Goal: Task Accomplishment & Management: Use online tool/utility

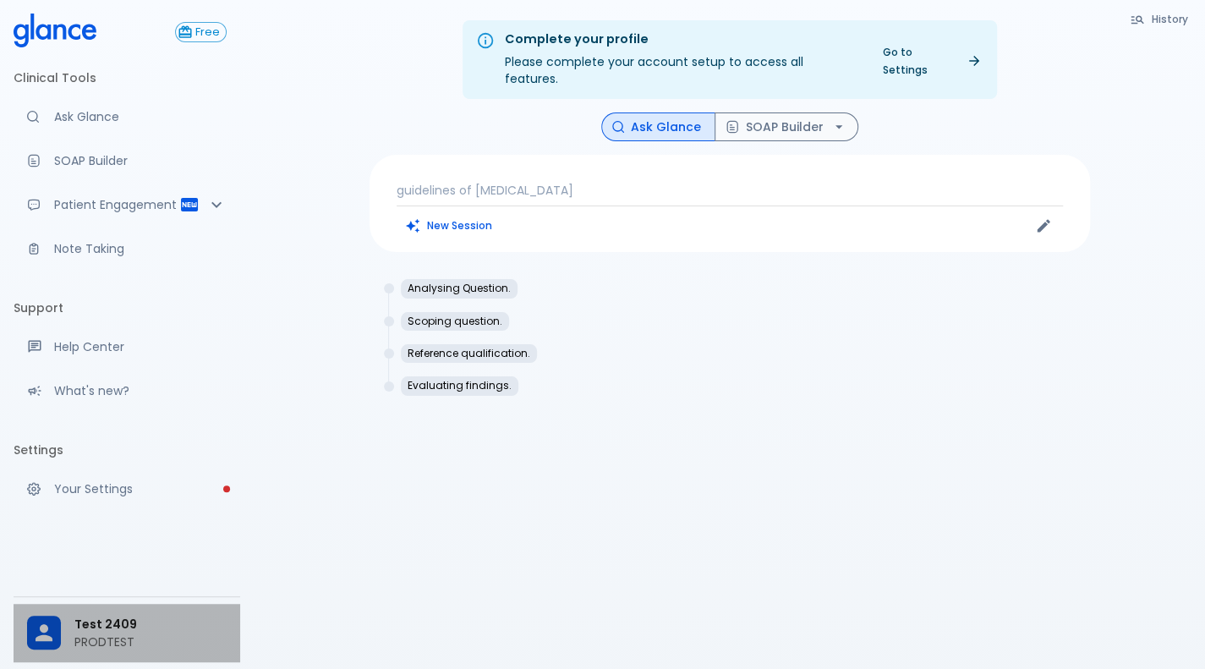
click at [74, 620] on span "Test 2409" at bounding box center [150, 625] width 152 height 18
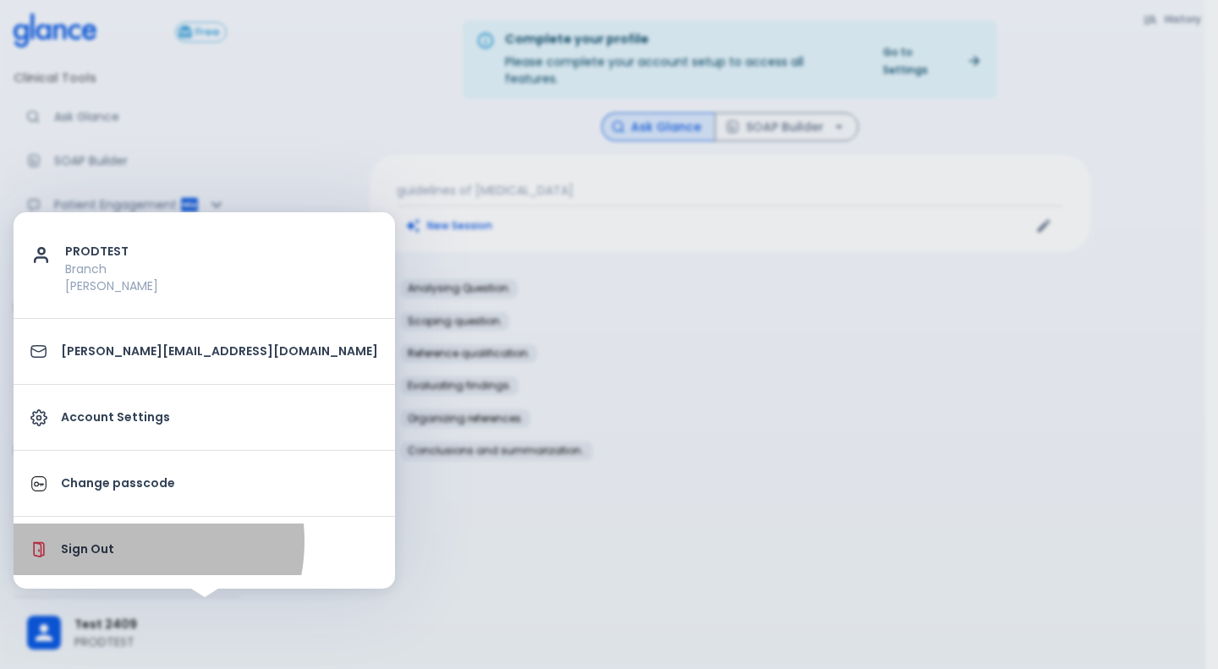
click at [120, 541] on p "Sign Out" at bounding box center [219, 550] width 317 height 18
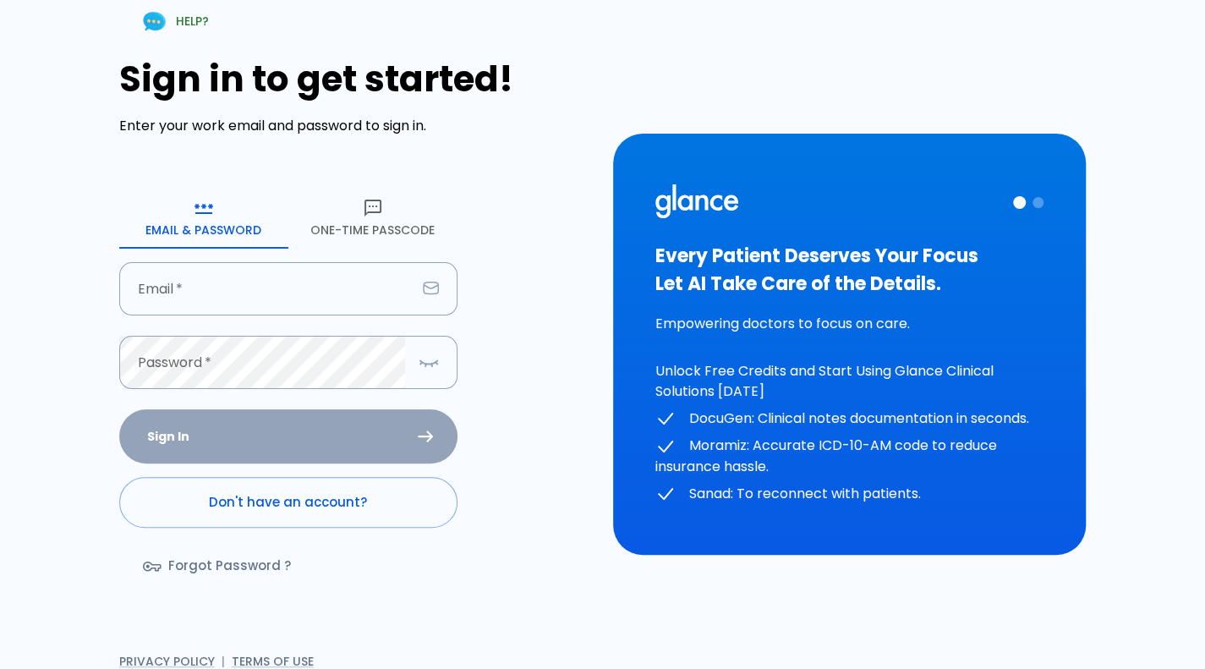
type input "[PERSON_NAME][EMAIL_ADDRESS][DOMAIN_NAME]"
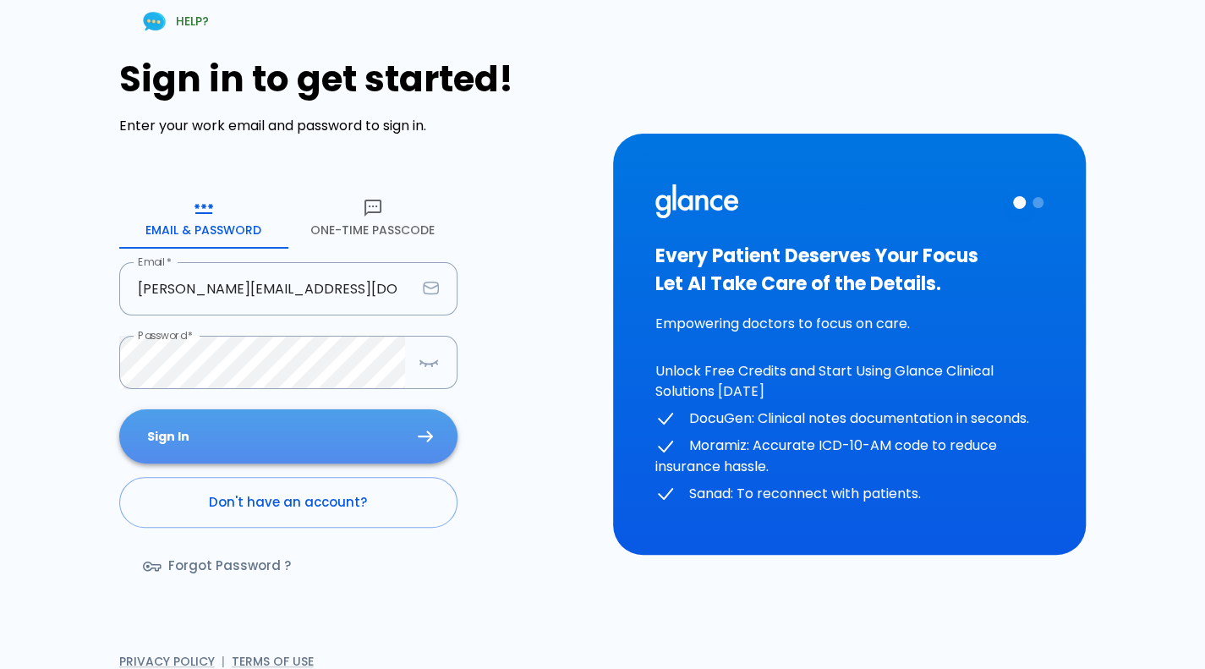
click at [245, 422] on button "Sign In" at bounding box center [288, 436] width 338 height 55
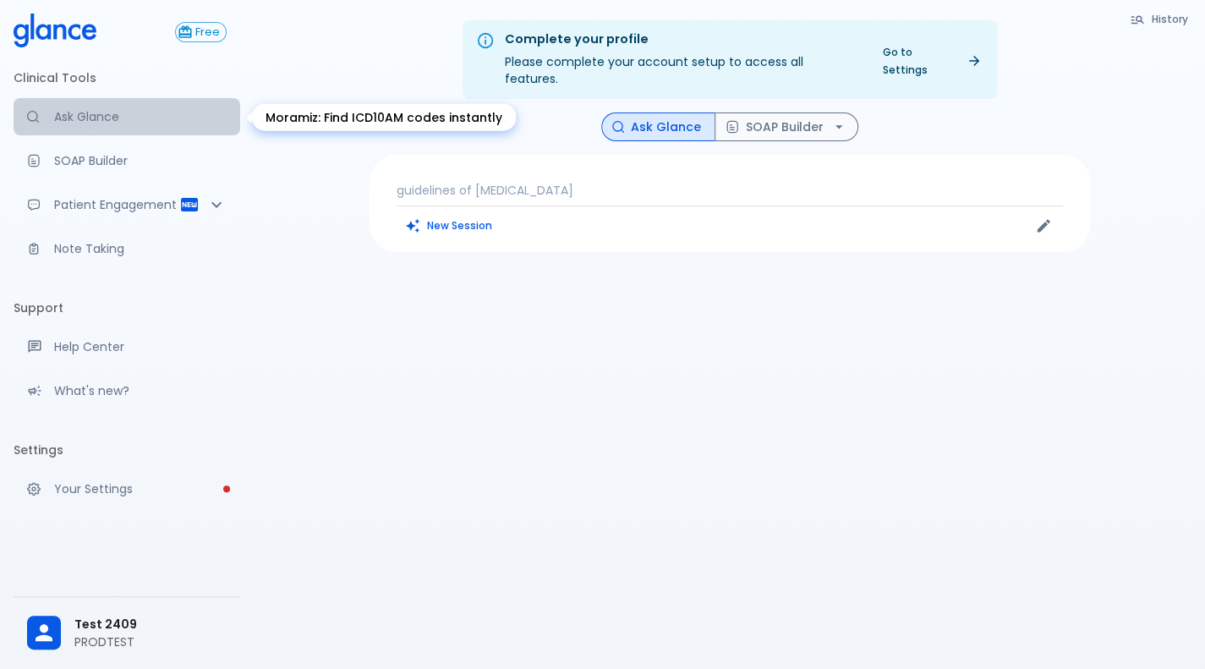
click at [130, 105] on link "Ask Glance" at bounding box center [127, 116] width 227 height 37
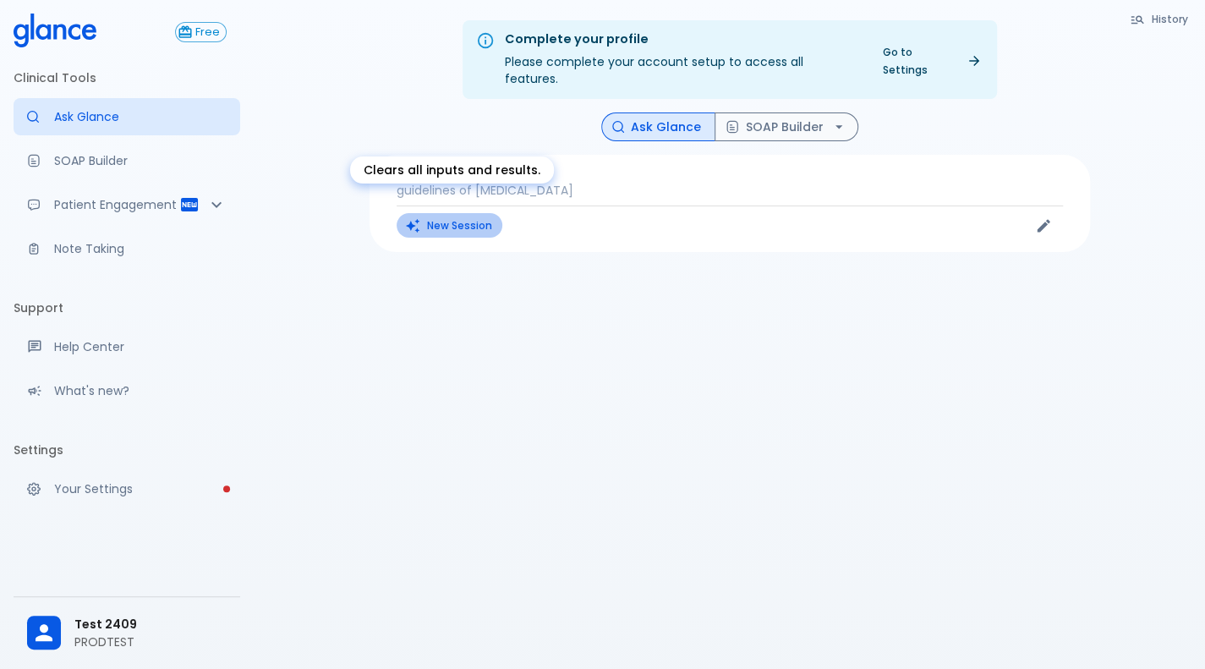
click at [469, 213] on button "New Session" at bounding box center [450, 225] width 106 height 25
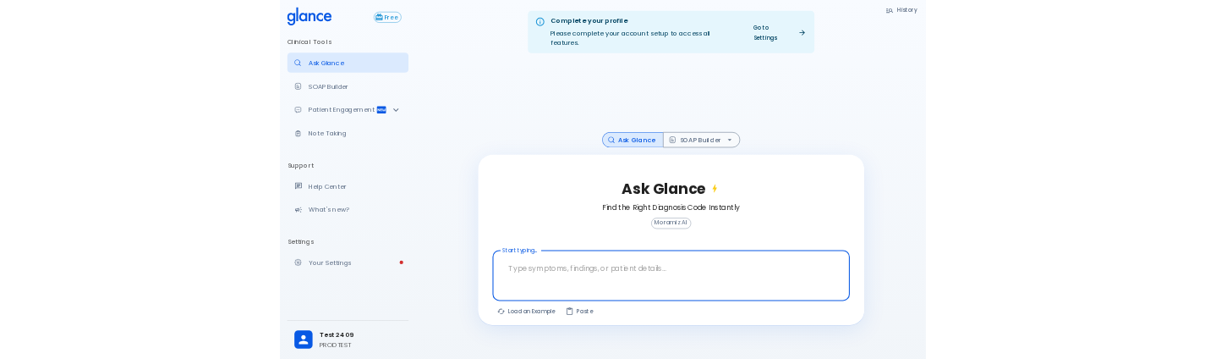
scroll to position [41, 0]
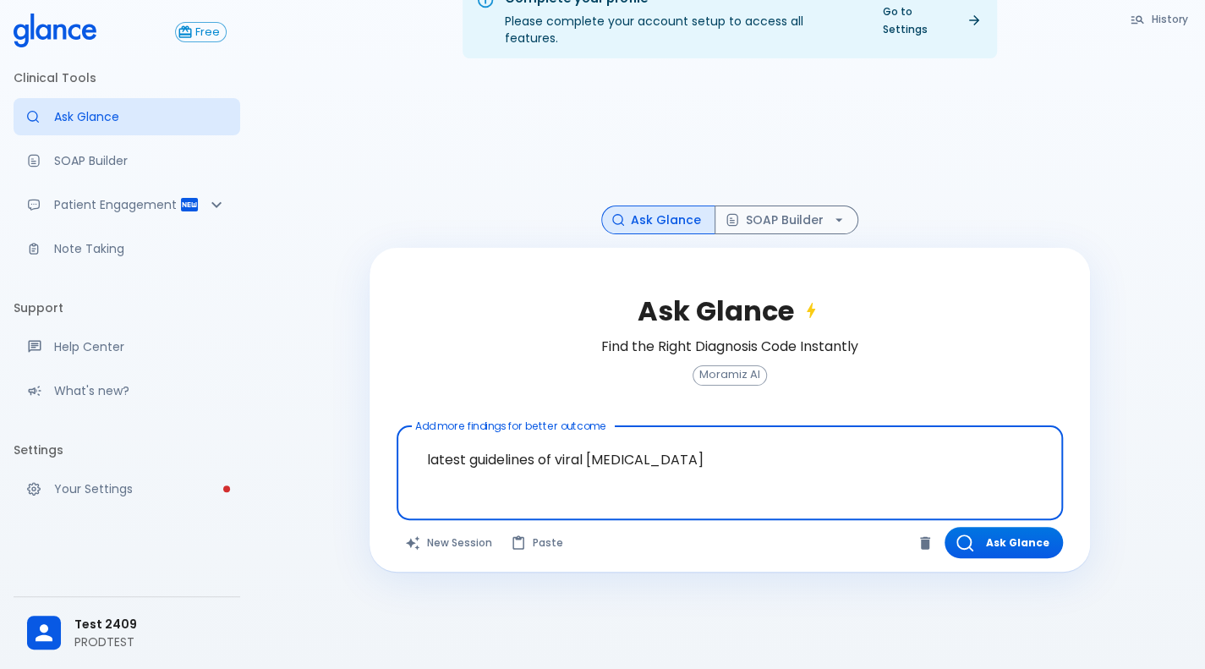
type textarea "latest guidelines of viral [MEDICAL_DATA]"
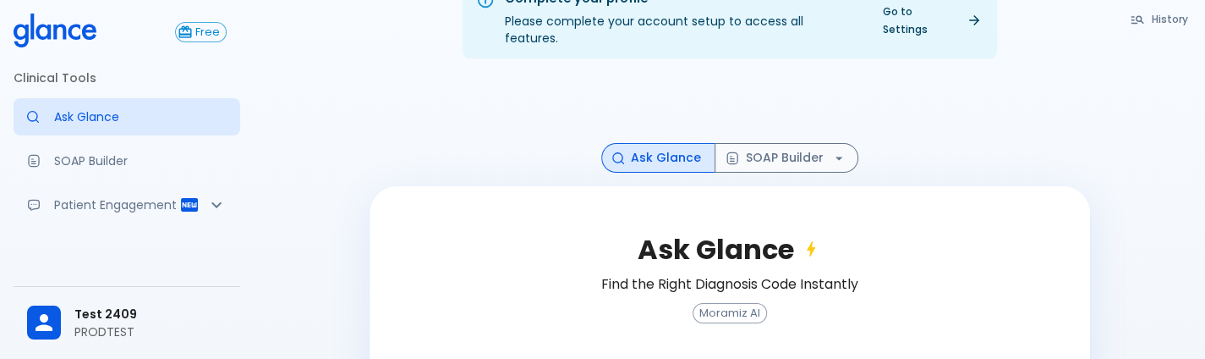
scroll to position [195, 0]
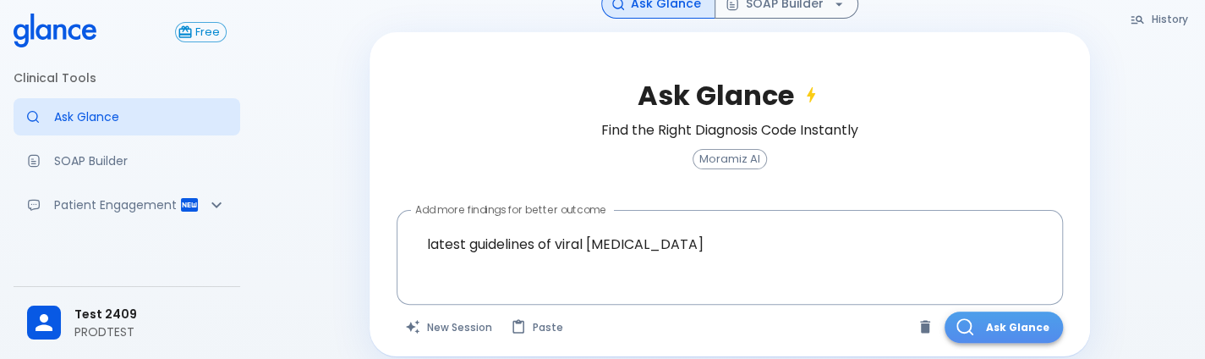
click at [991, 312] on button "Ask Glance" at bounding box center [1004, 326] width 118 height 31
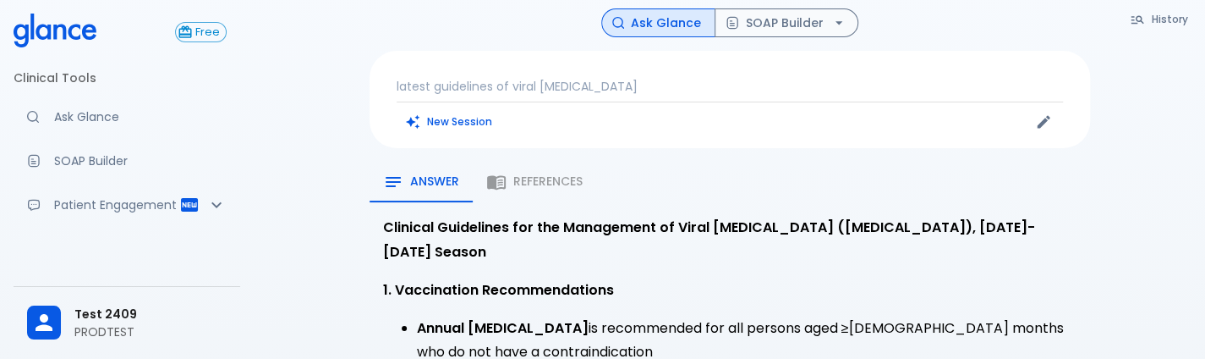
scroll to position [123, 0]
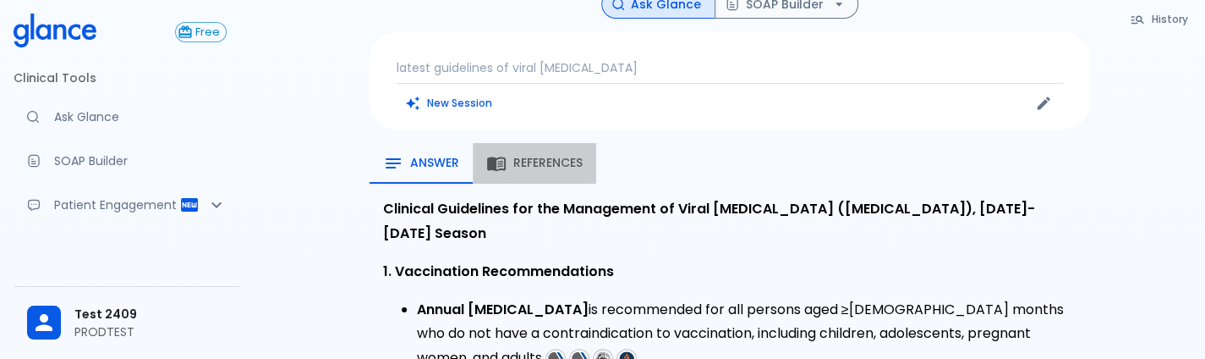
click at [550, 156] on span "References" at bounding box center [547, 163] width 69 height 15
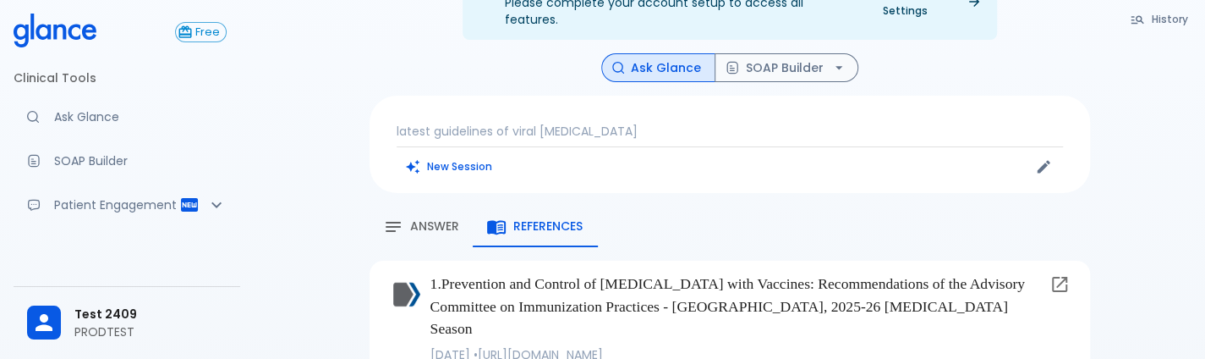
scroll to position [0, 0]
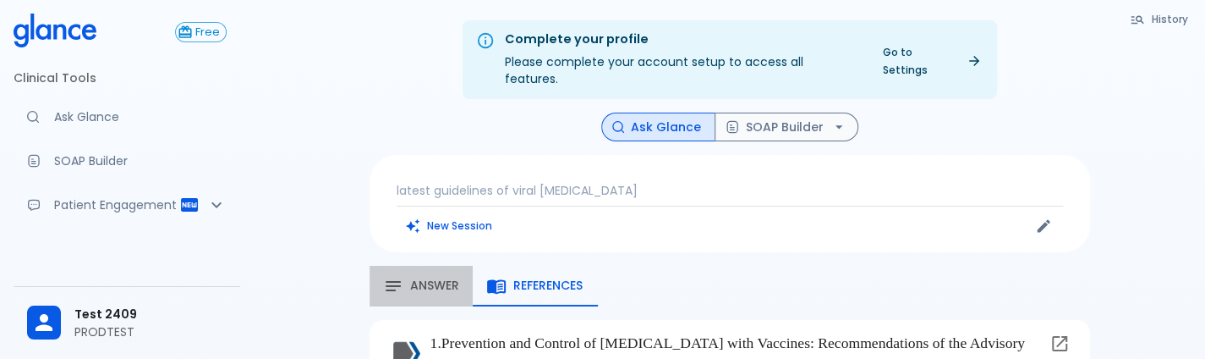
click at [427, 278] on span "Answer" at bounding box center [434, 285] width 49 height 15
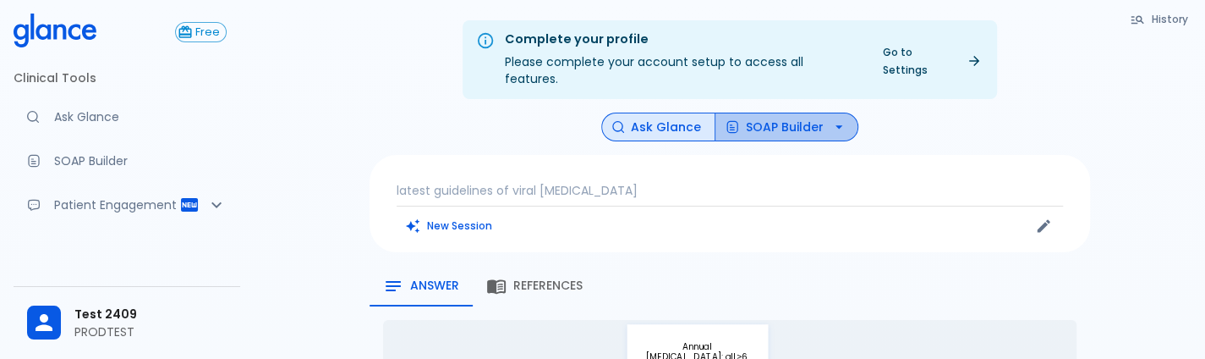
click at [747, 117] on button "SOAP Builder" at bounding box center [787, 128] width 144 height 30
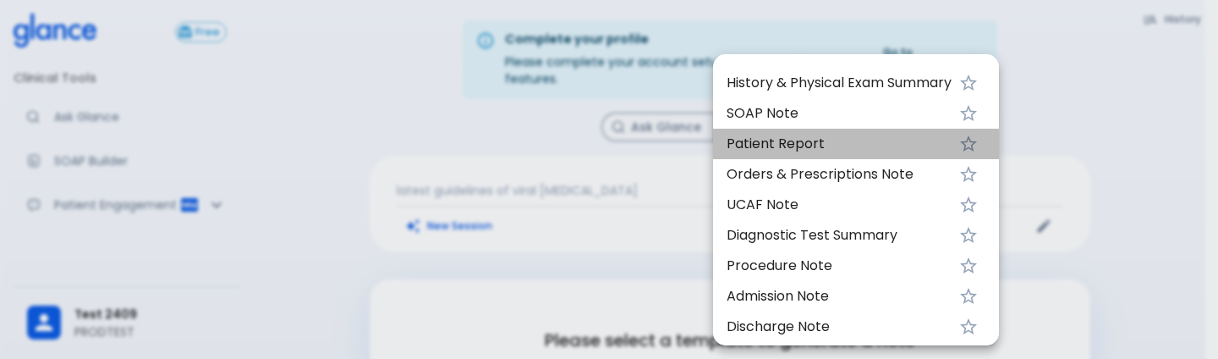
click at [780, 145] on span "Patient Report" at bounding box center [839, 144] width 225 height 20
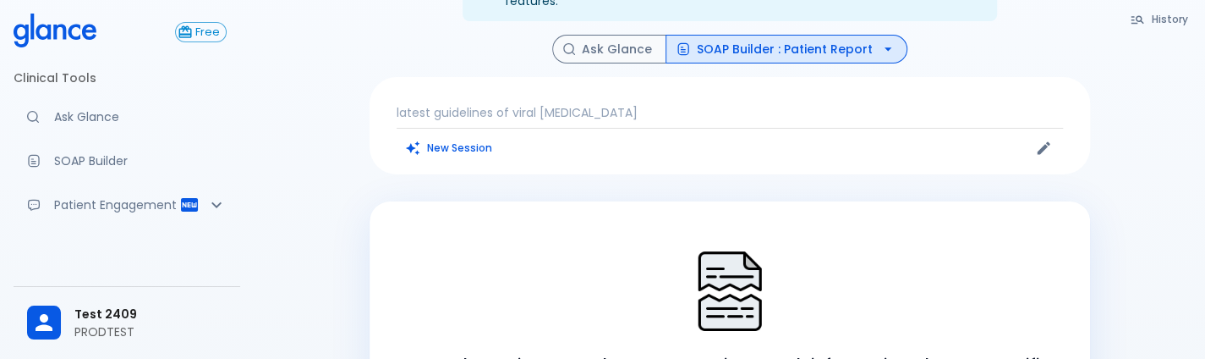
scroll to position [72, 0]
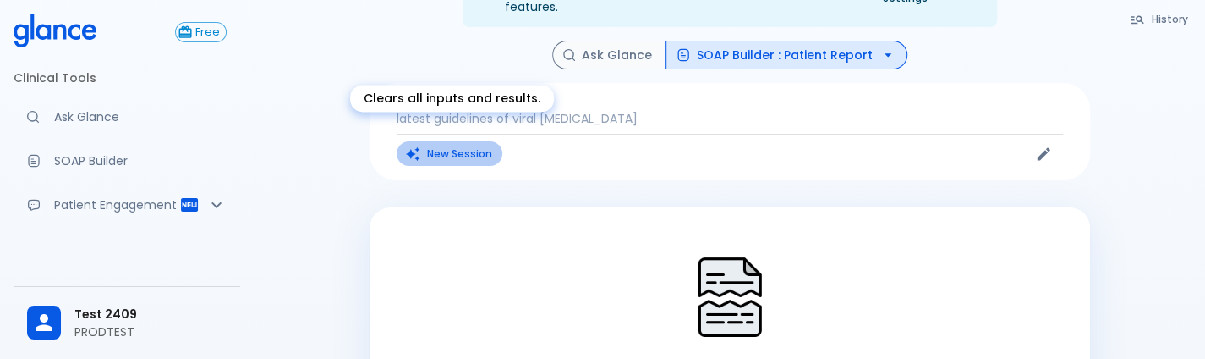
click at [438, 145] on button "New Session" at bounding box center [450, 153] width 106 height 25
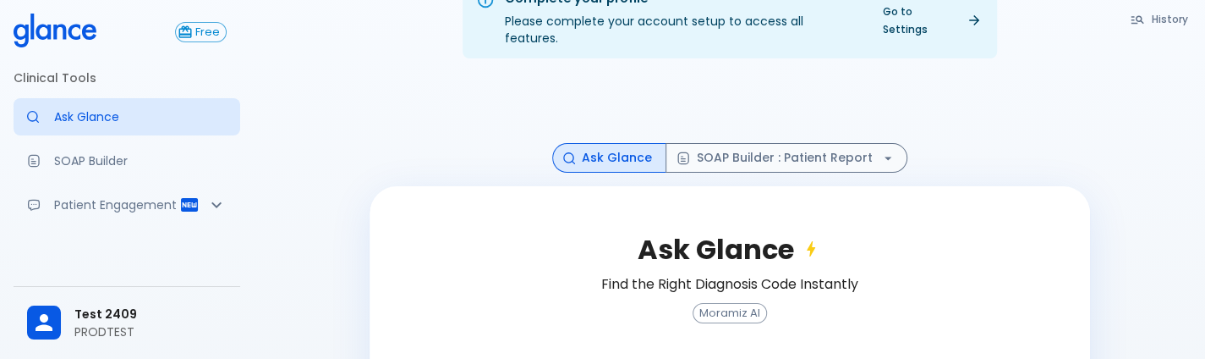
scroll to position [188, 0]
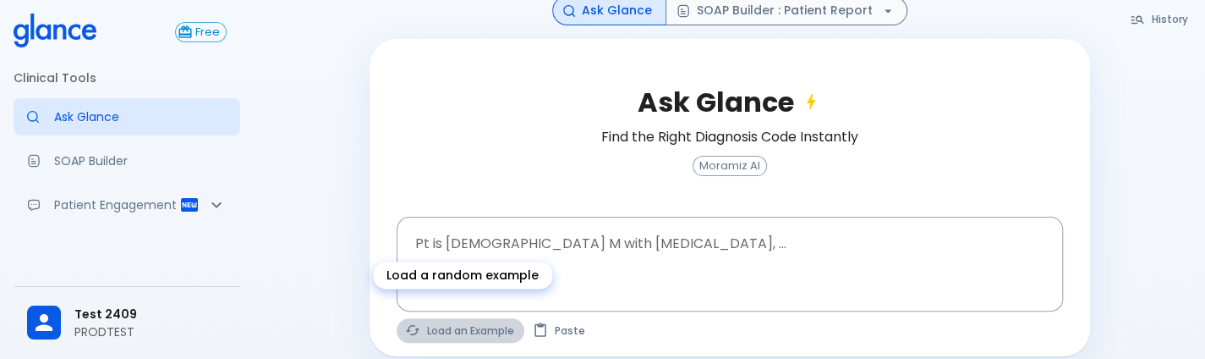
click at [458, 318] on button "Load an Example" at bounding box center [461, 330] width 128 height 25
type textarea "45F with DM2, right [MEDICAL_DATA], fever, WBC 14K, ESR 80, wound purulent, XR …"
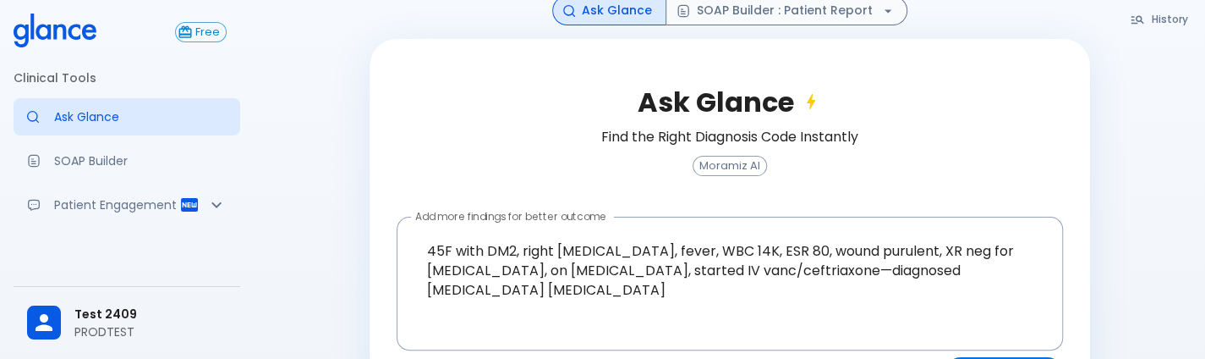
scroll to position [81, 0]
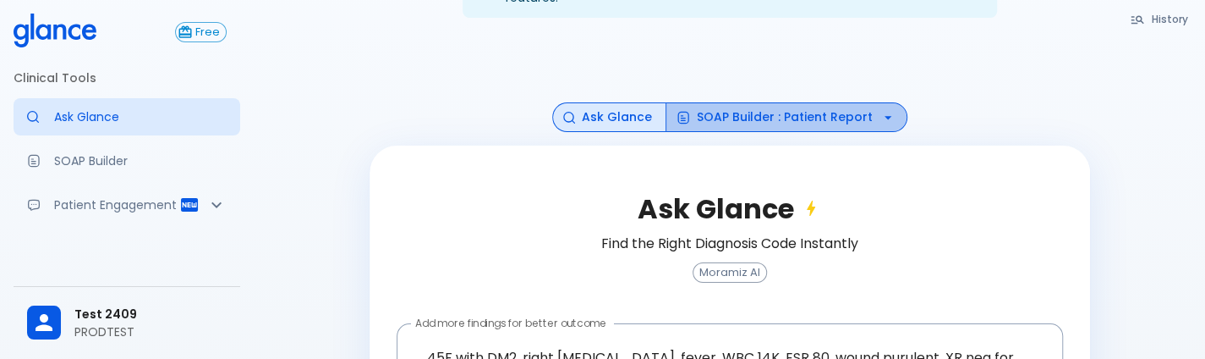
click at [799, 106] on button "SOAP Builder : Patient Report" at bounding box center [787, 117] width 242 height 30
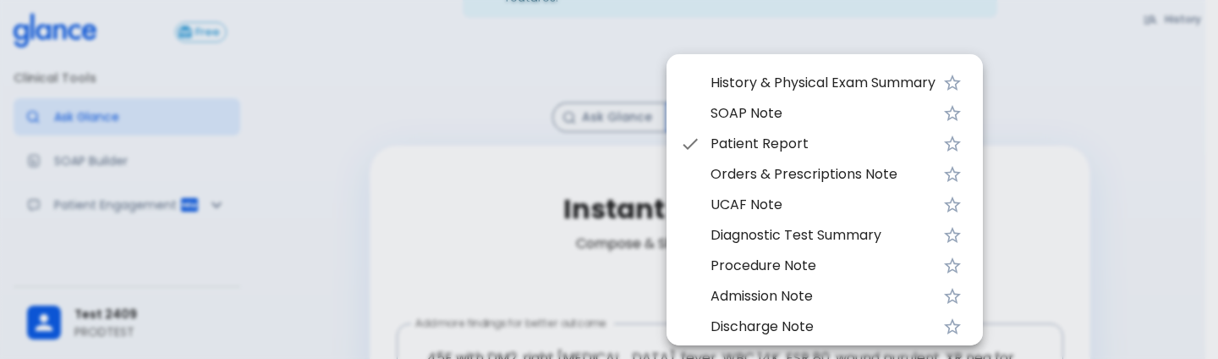
click at [775, 206] on span "UCAF Note" at bounding box center [823, 205] width 225 height 20
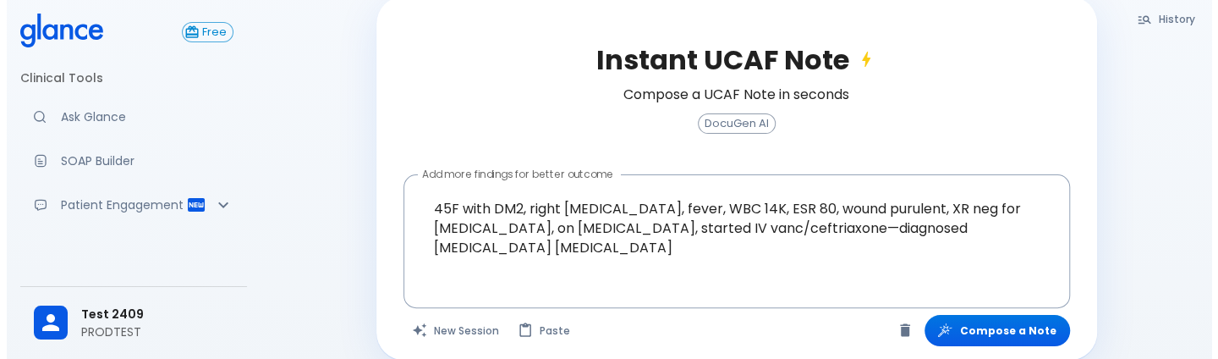
scroll to position [229, 0]
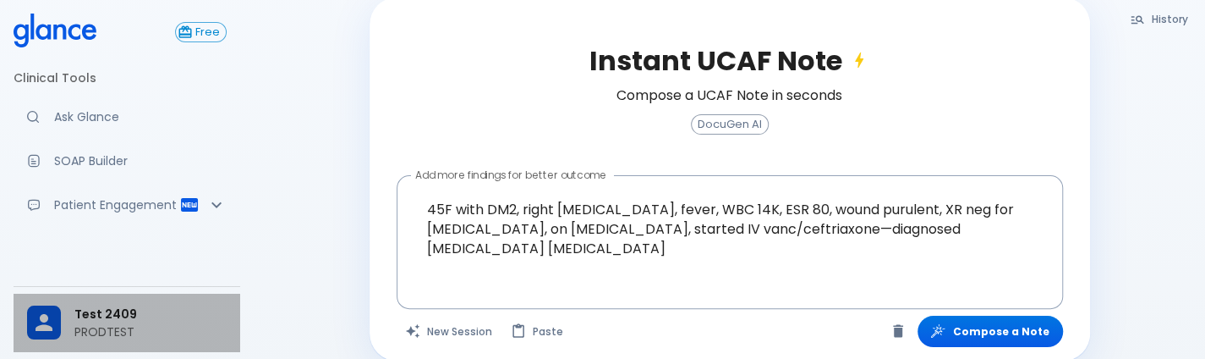
click at [96, 314] on span "Test 2409" at bounding box center [150, 314] width 152 height 18
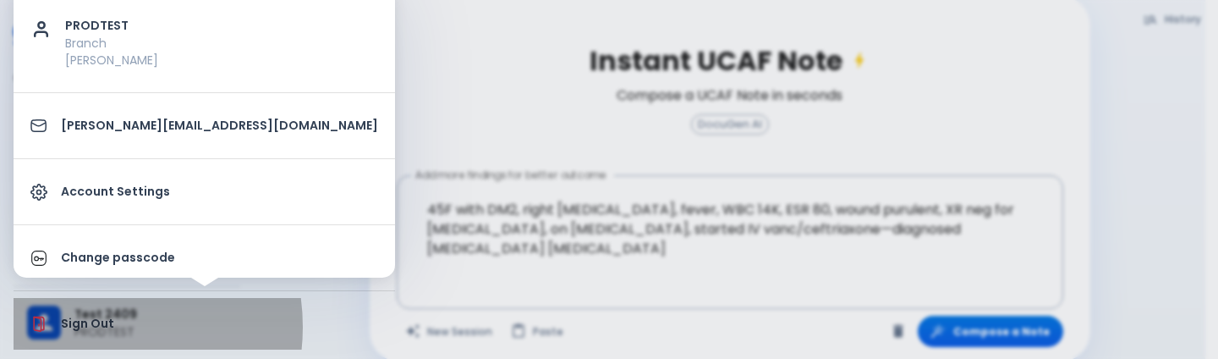
click at [85, 326] on p "Sign Out" at bounding box center [219, 324] width 317 height 18
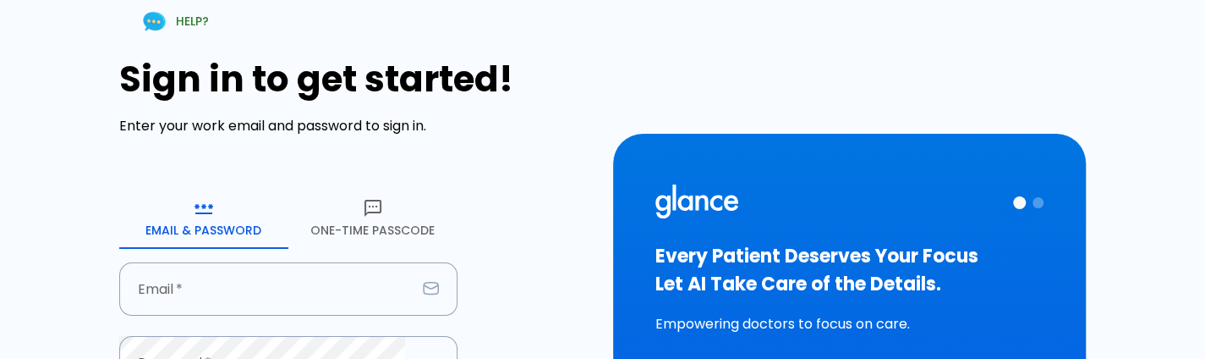
type input "[PERSON_NAME][EMAIL_ADDRESS][DOMAIN_NAME]"
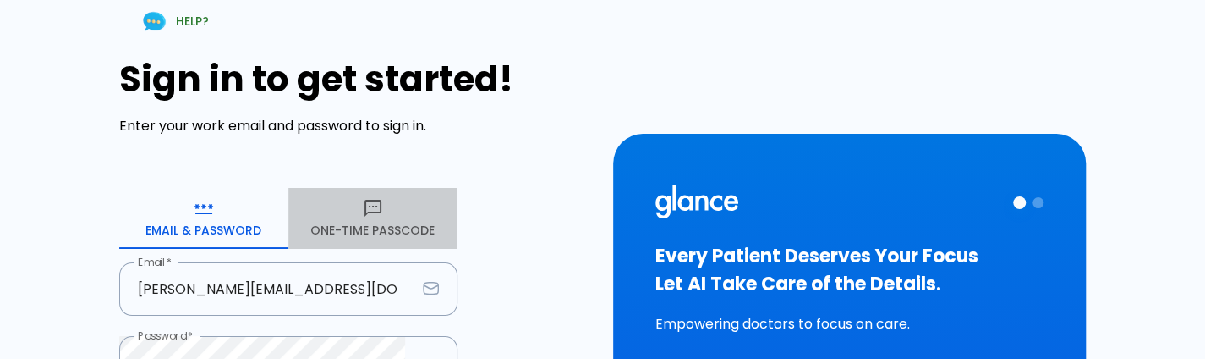
click at [386, 236] on button "One-Time Passcode" at bounding box center [372, 218] width 169 height 61
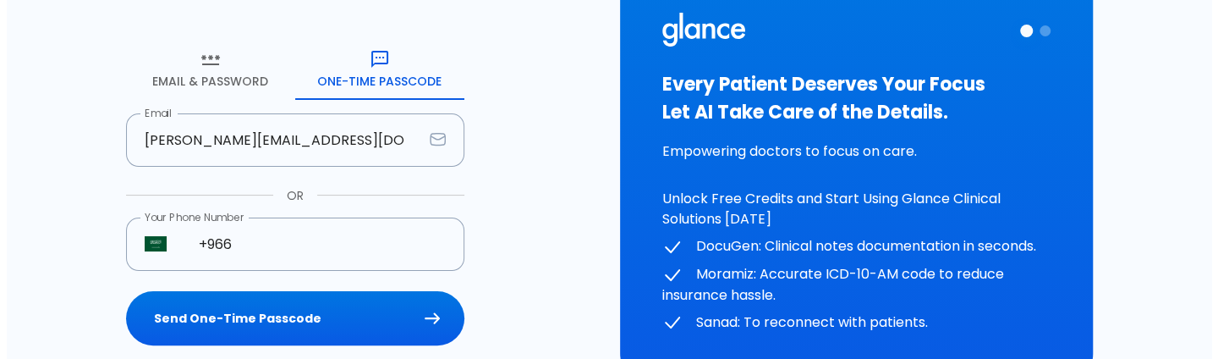
scroll to position [151, 0]
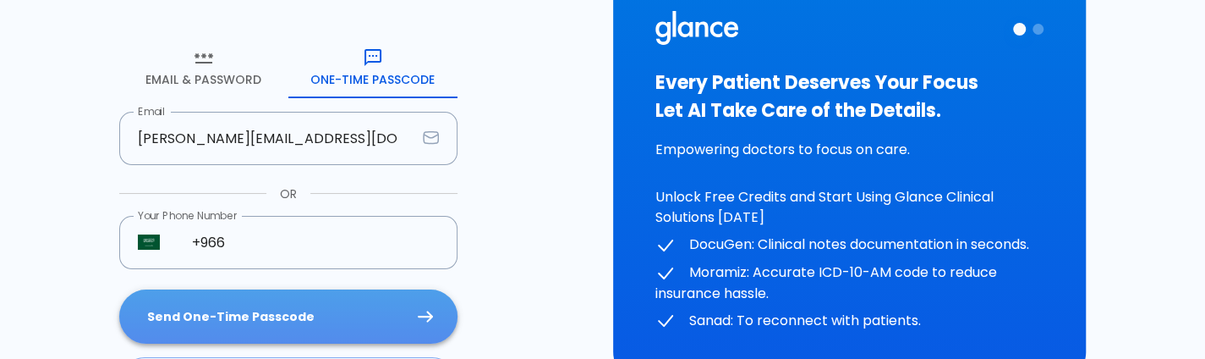
click at [333, 313] on button "Send One-Time Passcode" at bounding box center [288, 316] width 338 height 55
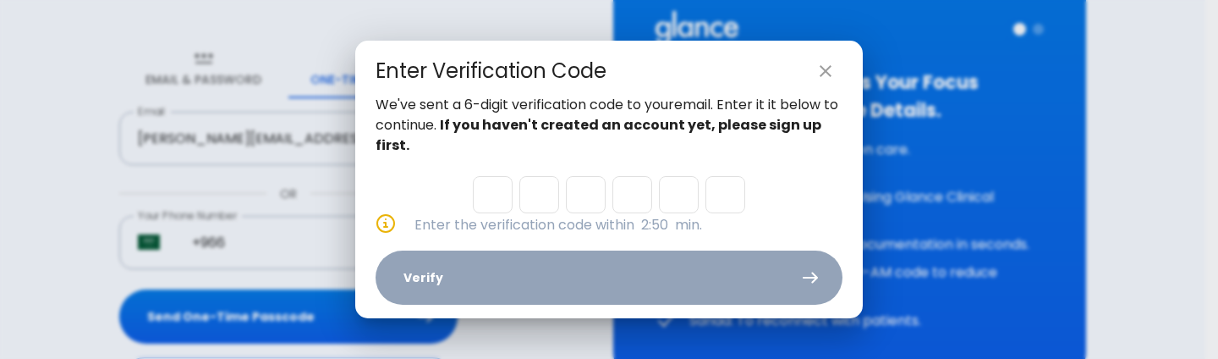
type input "3"
type input "4"
type input "1"
type input "2"
type input "7"
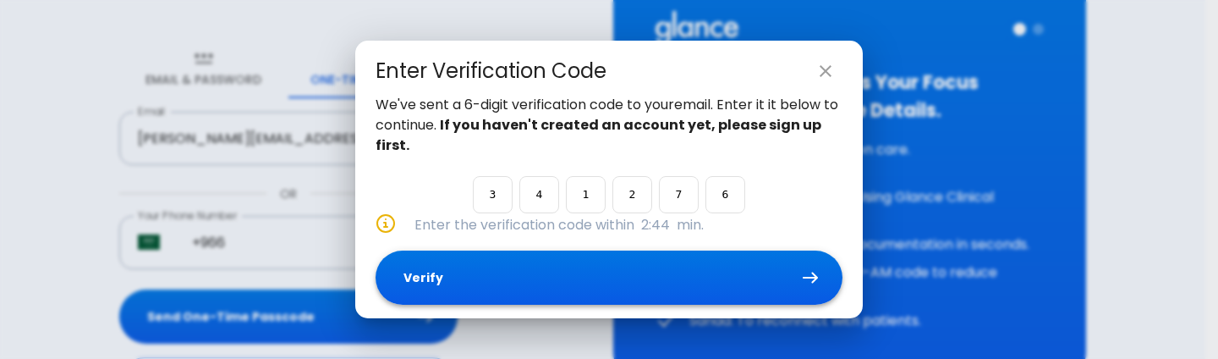
type input "6"
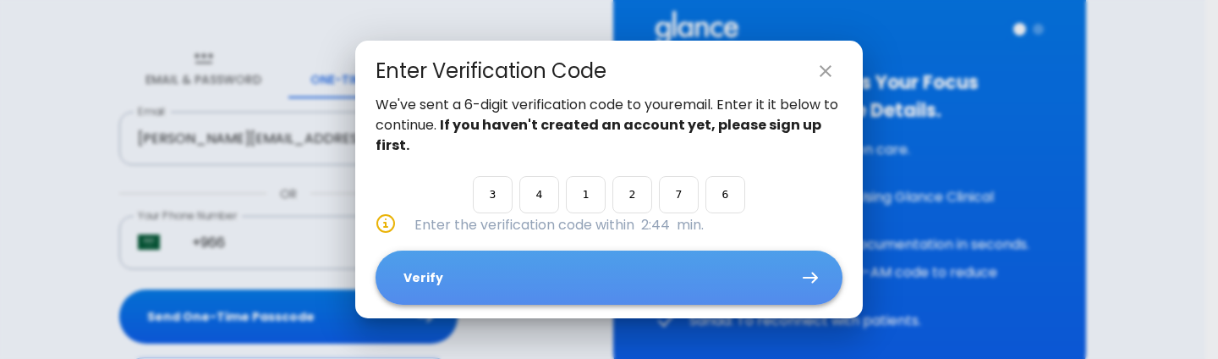
click at [546, 295] on button "Verify" at bounding box center [609, 277] width 467 height 55
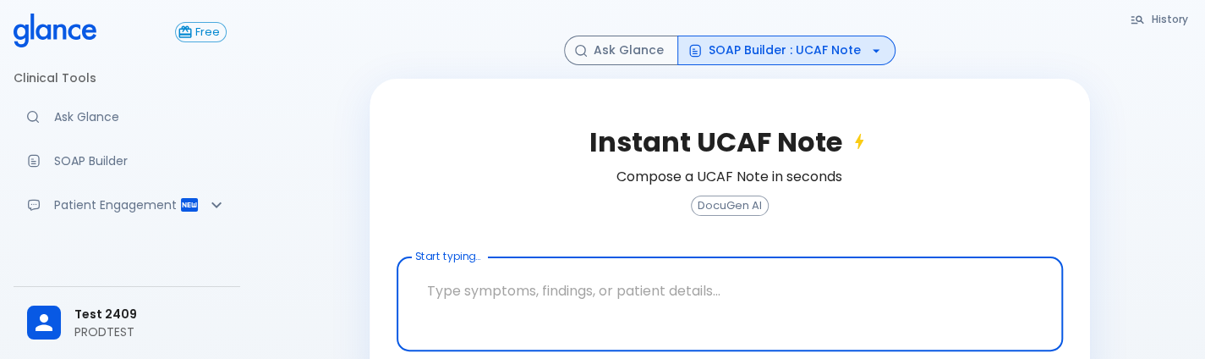
scroll to position [149, 0]
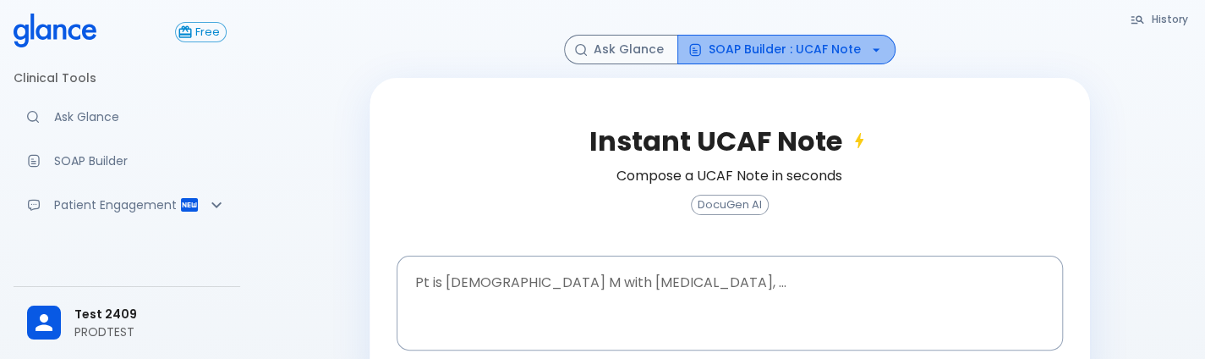
click at [798, 35] on button "SOAP Builder : UCAF Note" at bounding box center [787, 50] width 218 height 30
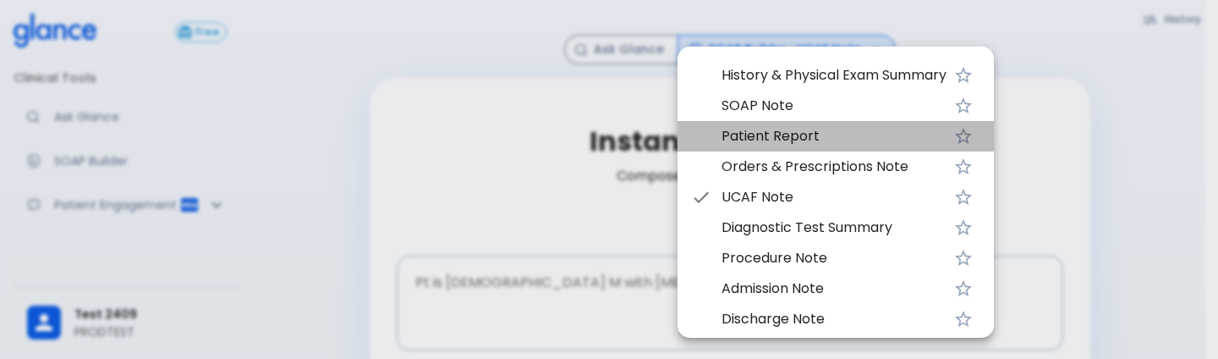
click at [758, 141] on span "Patient Report" at bounding box center [834, 136] width 225 height 20
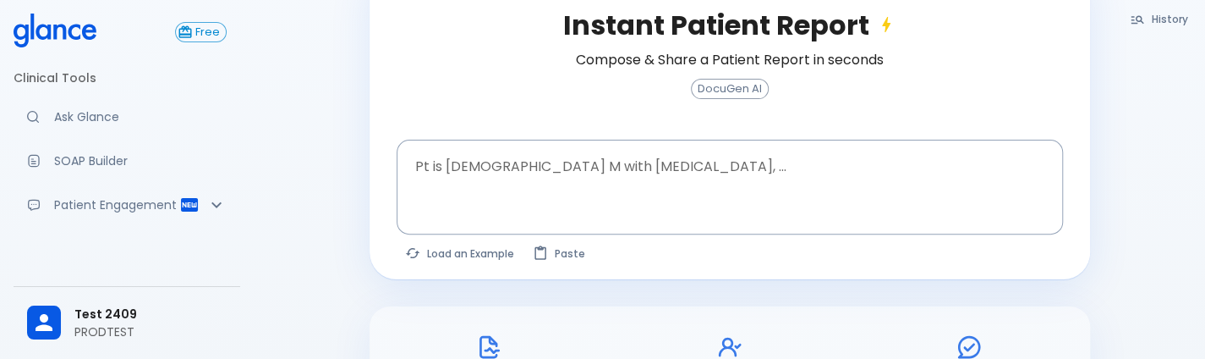
scroll to position [266, 0]
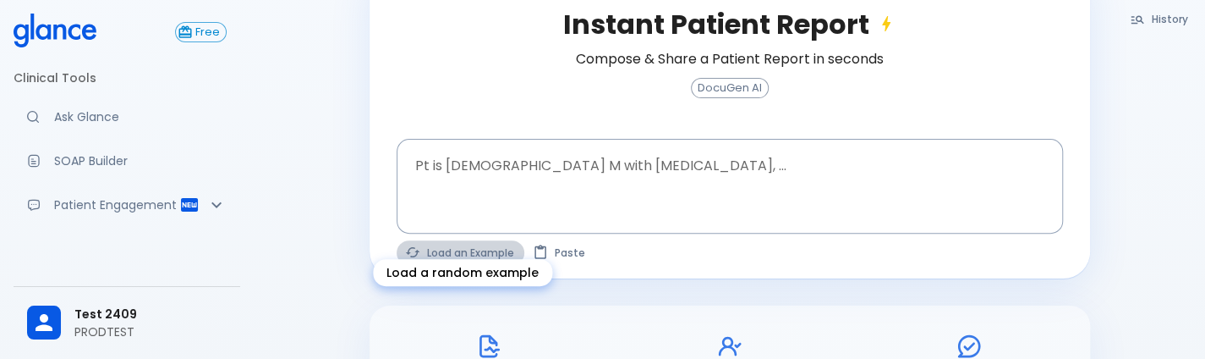
click at [473, 240] on button "Load an Example" at bounding box center [461, 252] width 128 height 25
type textarea "30F, weight loss, [MEDICAL_DATA], [MEDICAL_DATA], HR 121, [MEDICAL_DATA], TSH u…"
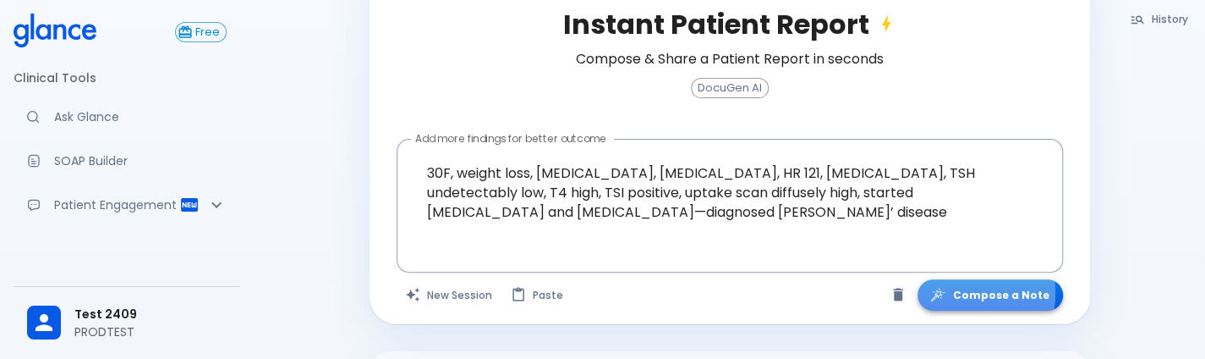
click at [973, 279] on button "Compose a Note" at bounding box center [990, 294] width 145 height 31
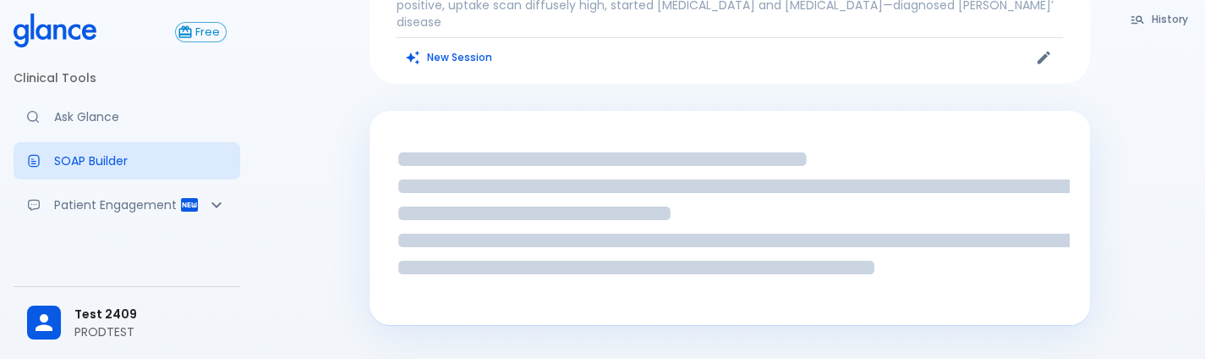
scroll to position [206, 0]
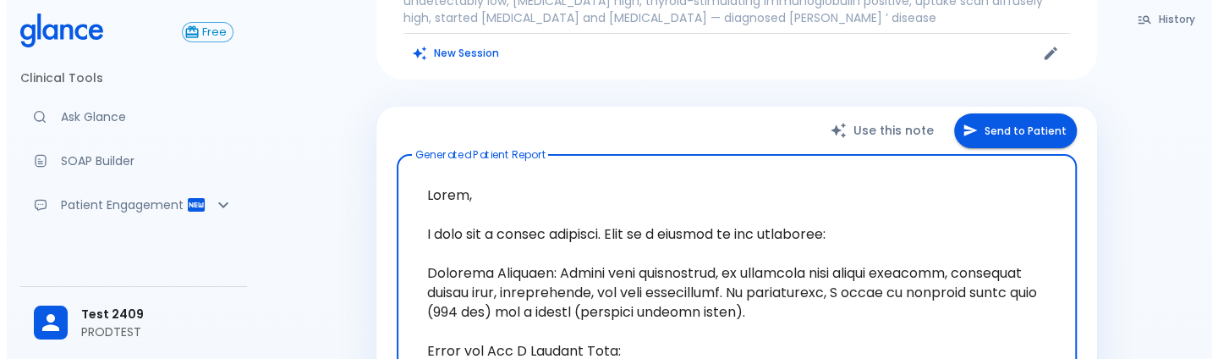
scroll to position [223, 0]
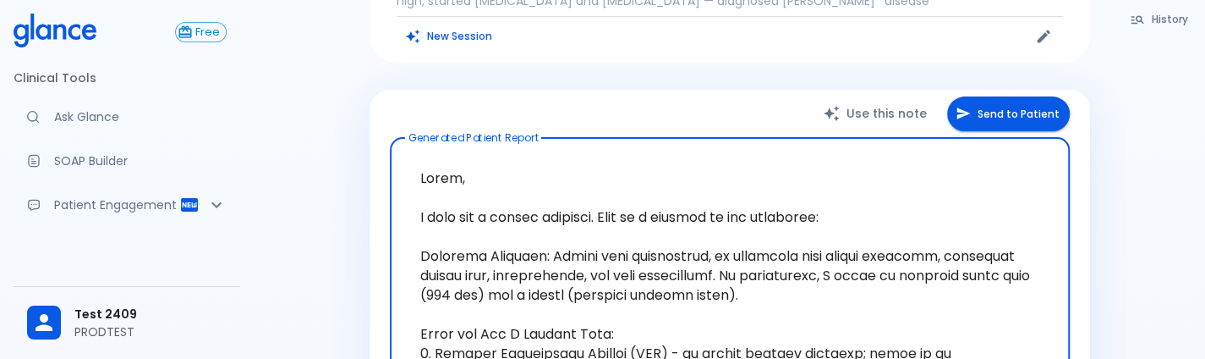
click at [1007, 106] on button "Send to Patient" at bounding box center [1008, 113] width 123 height 35
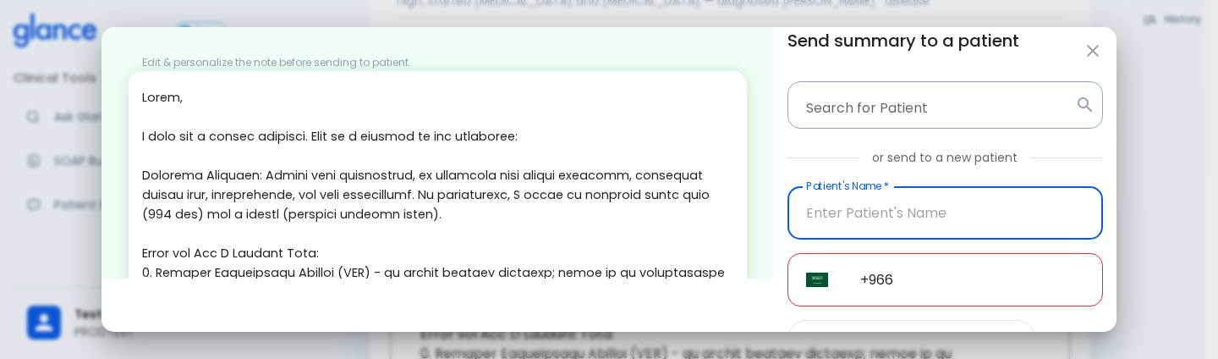
click at [892, 201] on input "Patient's Name   *" at bounding box center [946, 212] width 316 height 53
click at [892, 201] on input "9606926484" at bounding box center [946, 212] width 316 height 53
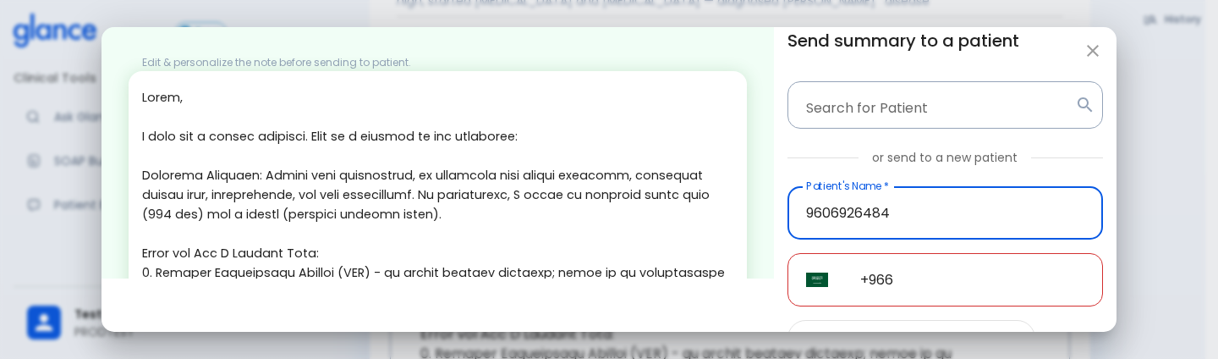
click at [892, 201] on input "9606926484" at bounding box center [946, 212] width 316 height 53
type input "9606926484"
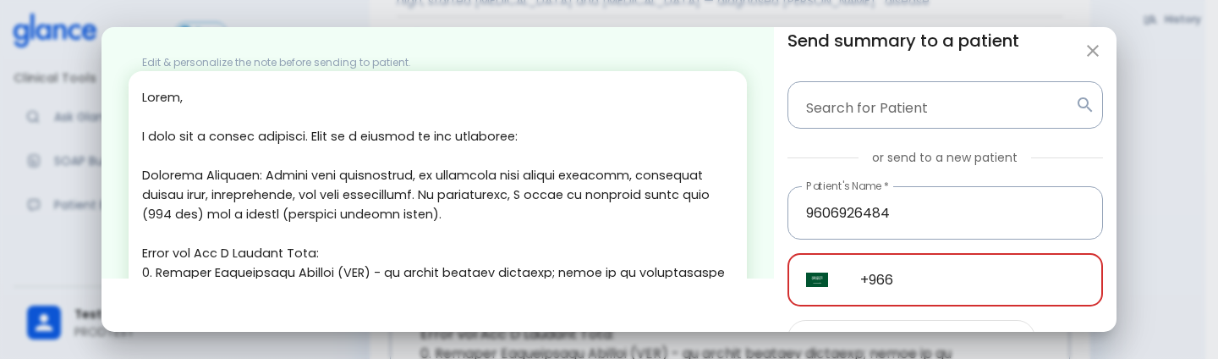
click at [922, 294] on input "+966" at bounding box center [972, 279] width 261 height 53
paste input "96069 26484"
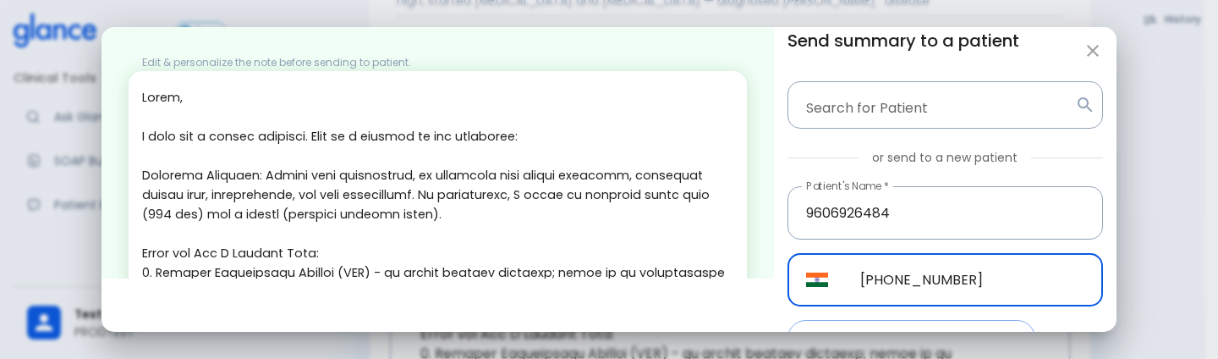
scroll to position [112, 0]
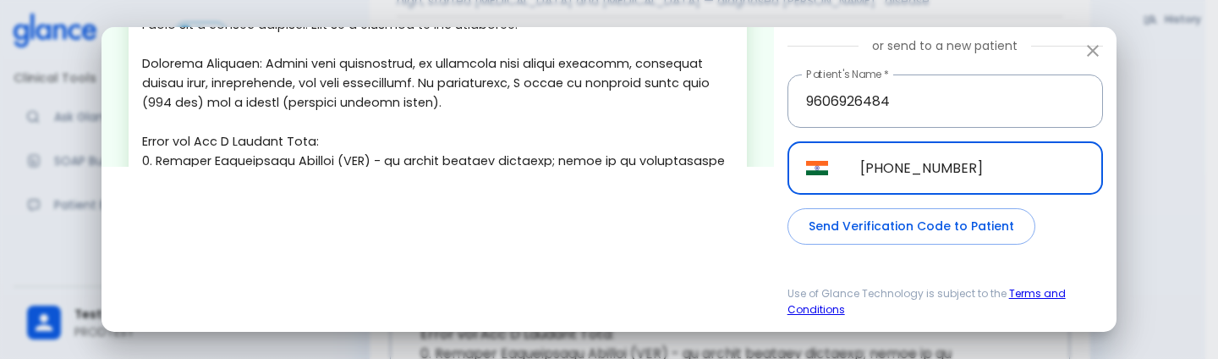
type input "[PHONE_NUMBER]"
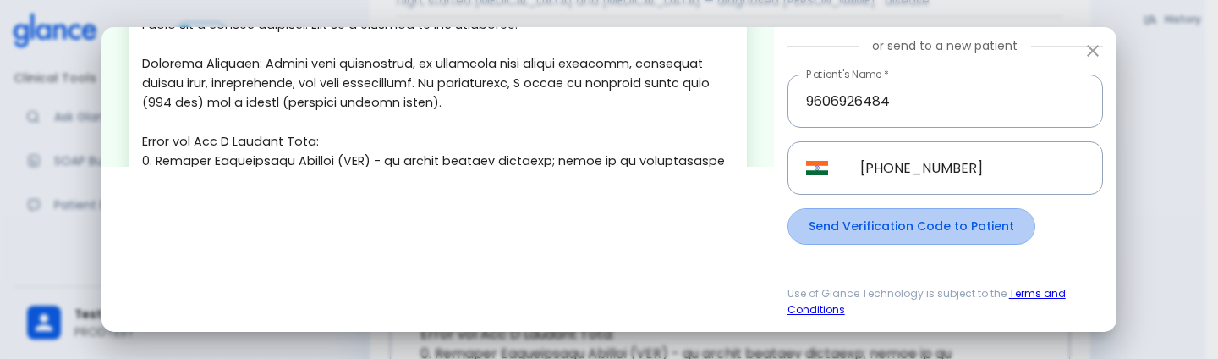
click at [926, 238] on button "Send Verification Code to Patient" at bounding box center [912, 226] width 248 height 36
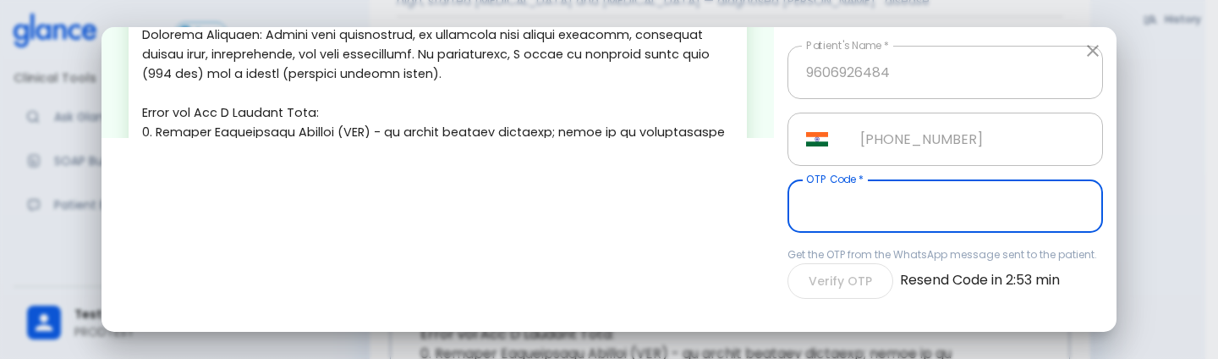
scroll to position [141, 0]
type input "658433"
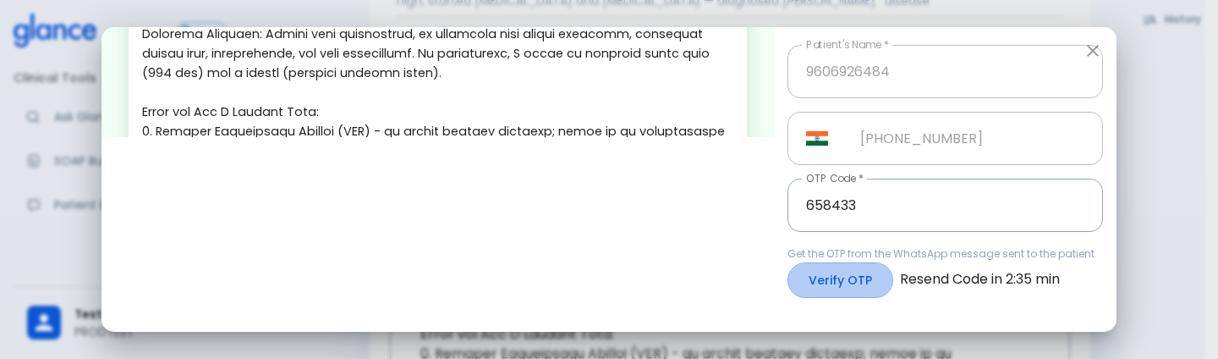
click at [827, 297] on button "Verify OTP" at bounding box center [841, 280] width 106 height 36
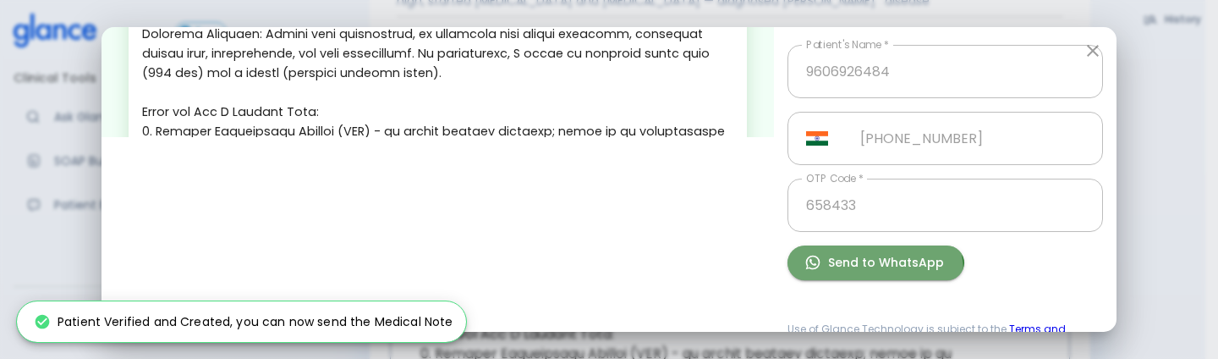
click at [856, 272] on button "Send to WhatsApp" at bounding box center [876, 262] width 177 height 35
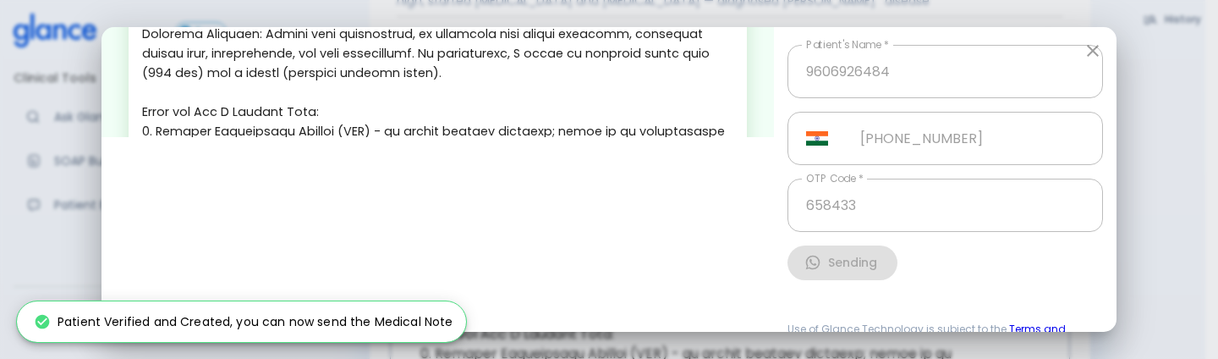
scroll to position [177, 0]
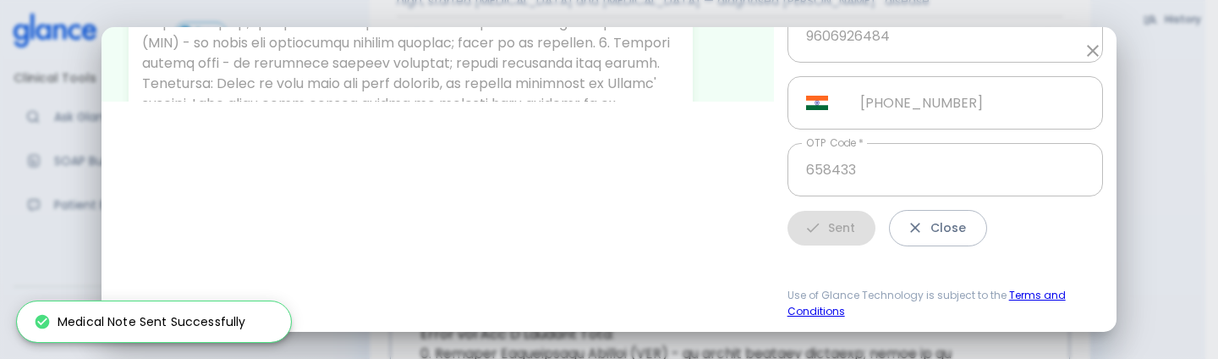
click at [933, 229] on button "Close" at bounding box center [938, 228] width 98 height 36
type input "+966"
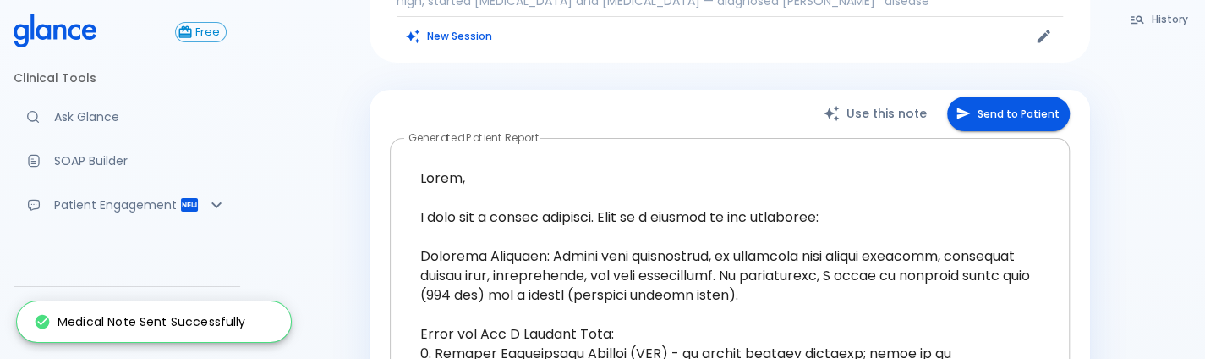
scroll to position [0, 0]
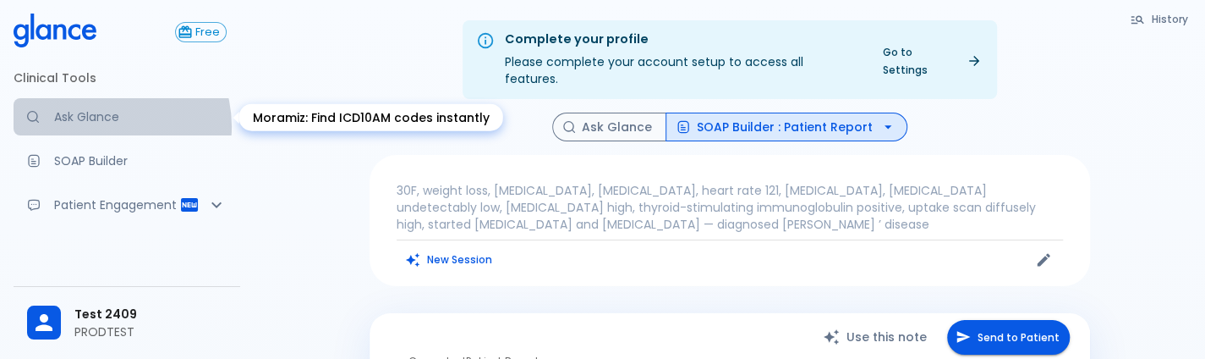
click at [102, 126] on link "Ask Glance" at bounding box center [127, 116] width 227 height 37
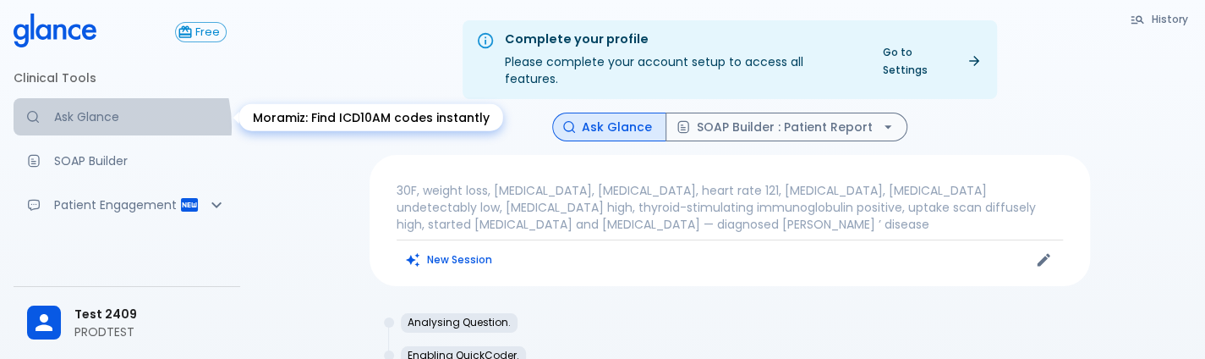
click at [102, 126] on link "Ask Glance" at bounding box center [127, 116] width 227 height 37
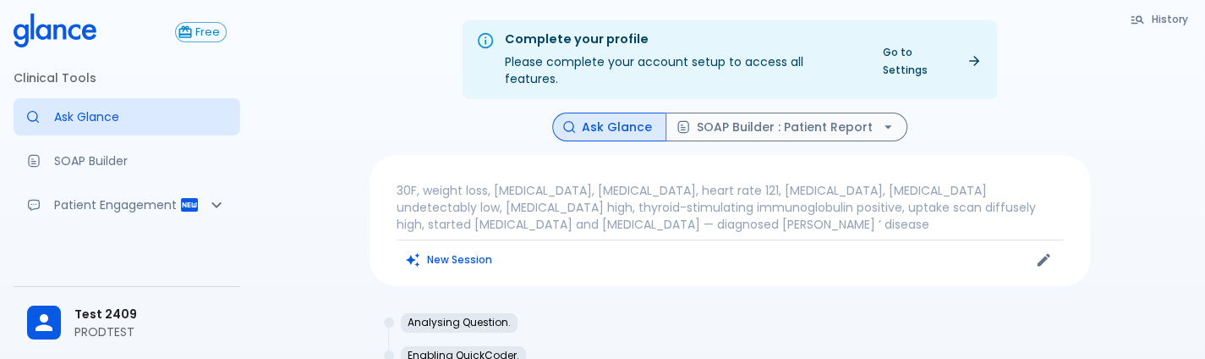
scroll to position [178, 0]
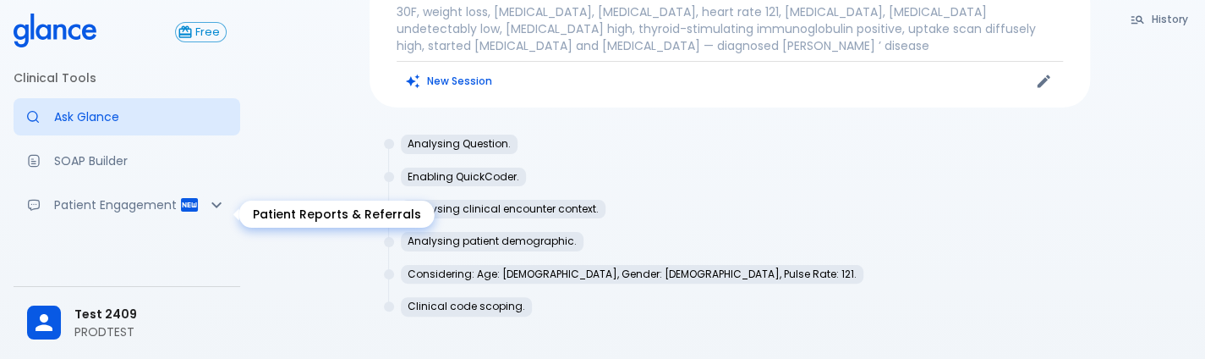
click at [144, 213] on p "Patient Engagement" at bounding box center [116, 204] width 125 height 17
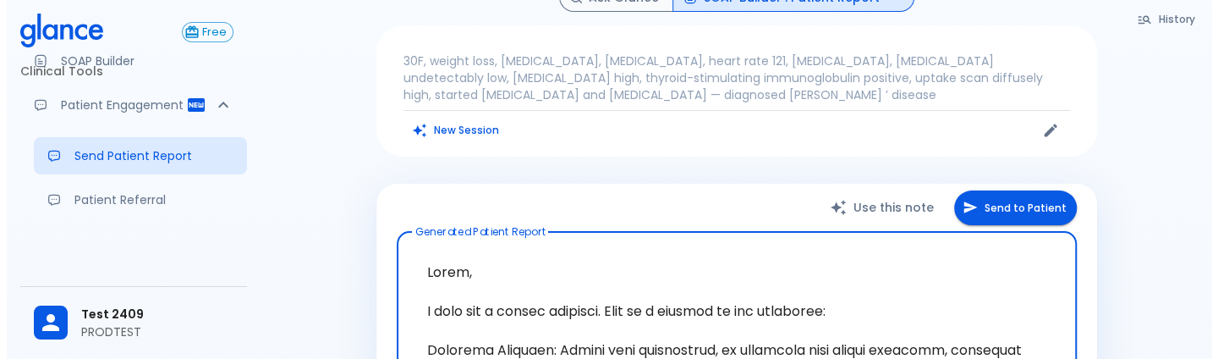
scroll to position [126, 0]
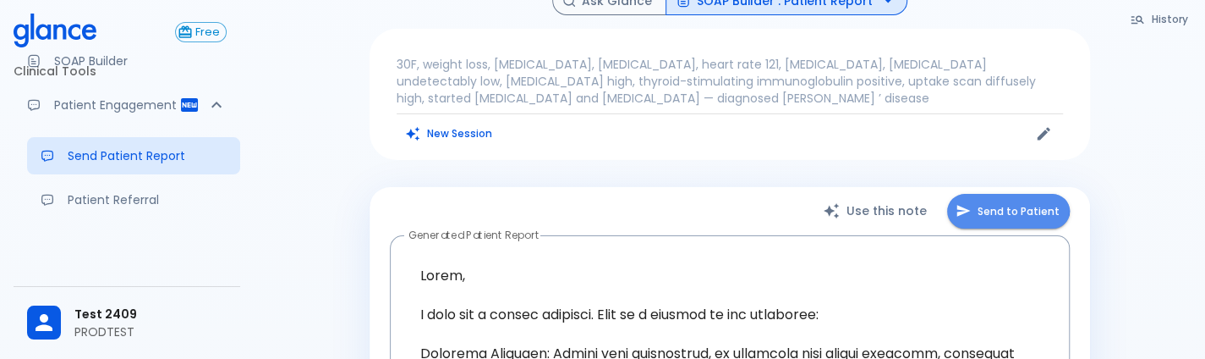
click at [986, 194] on button "Send to Patient" at bounding box center [1008, 211] width 123 height 35
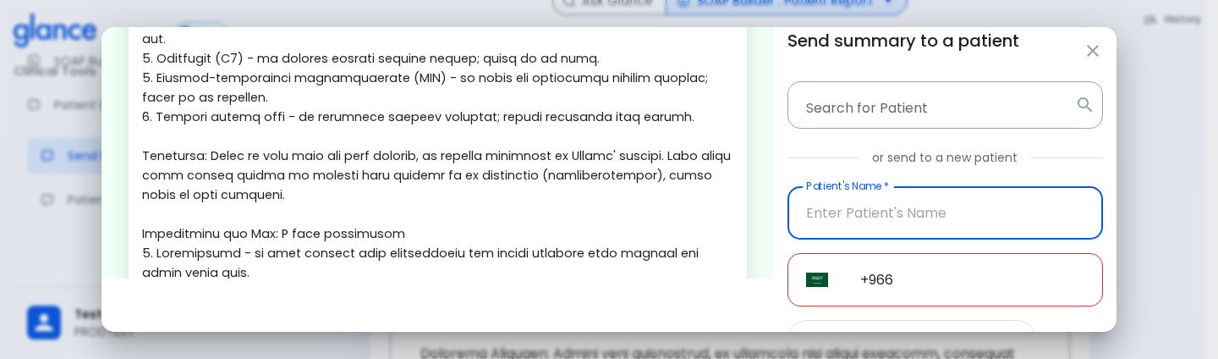
scroll to position [613, 0]
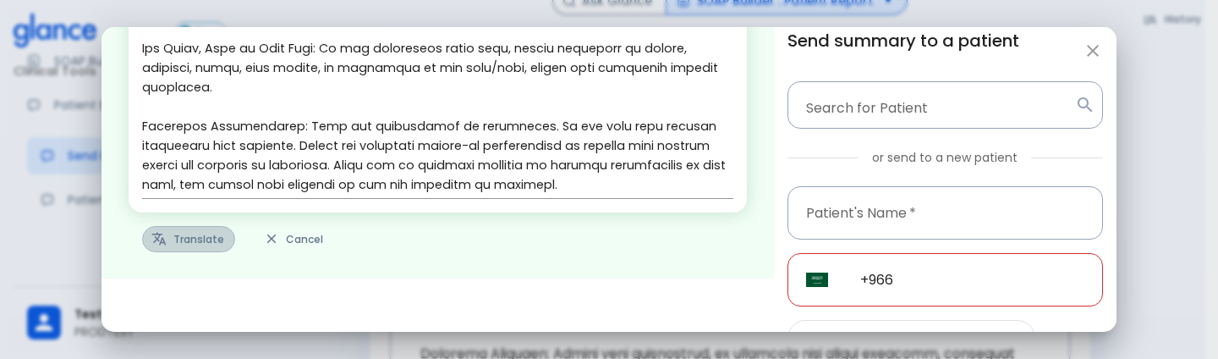
click at [198, 238] on button "Translate" at bounding box center [188, 239] width 93 height 26
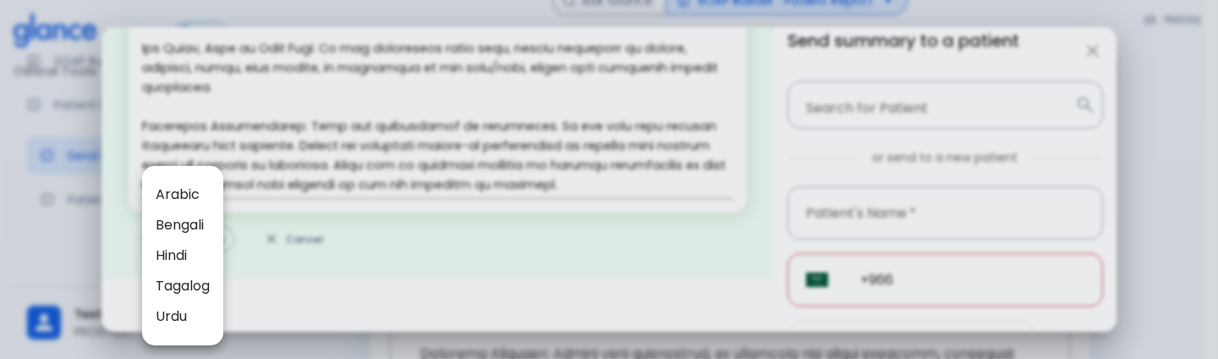
click at [195, 192] on span "Arabic" at bounding box center [183, 194] width 54 height 20
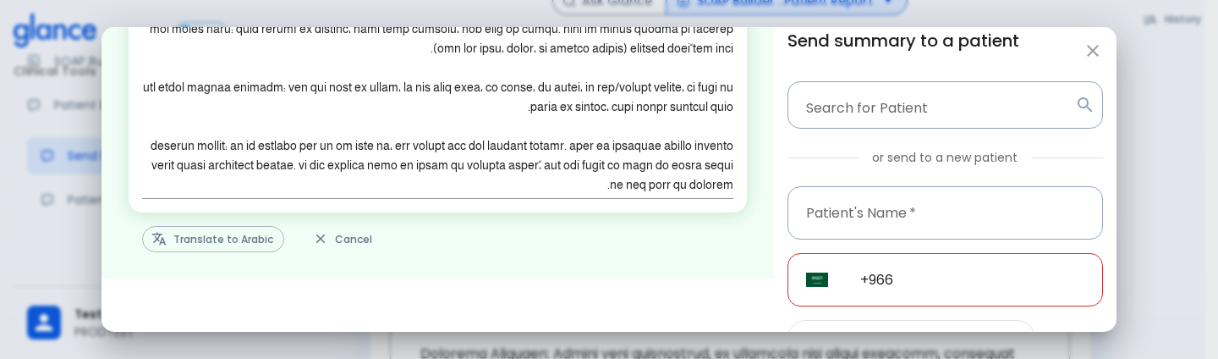
scroll to position [112, 0]
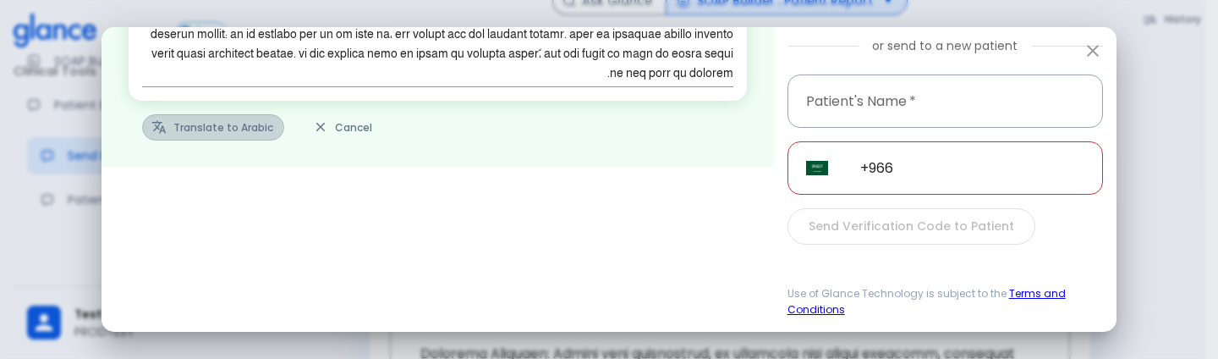
click at [200, 122] on button "Translate to Arabic" at bounding box center [213, 127] width 142 height 26
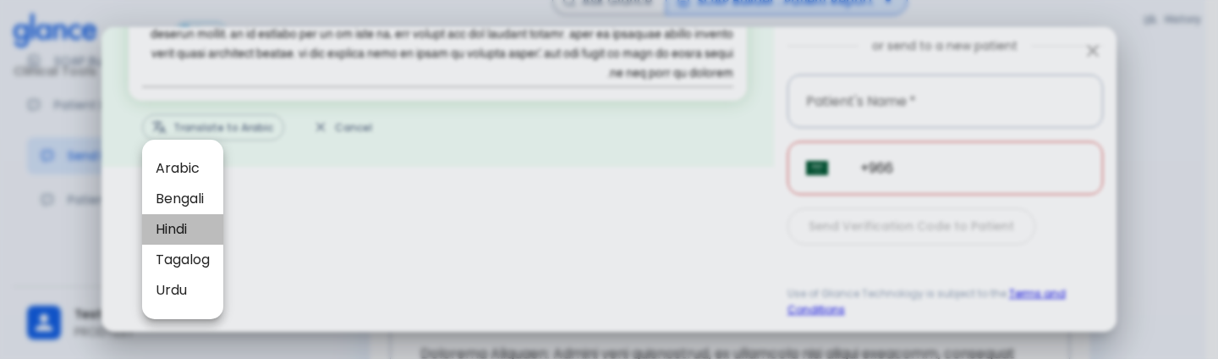
click at [164, 232] on span "Hindi" at bounding box center [183, 229] width 54 height 20
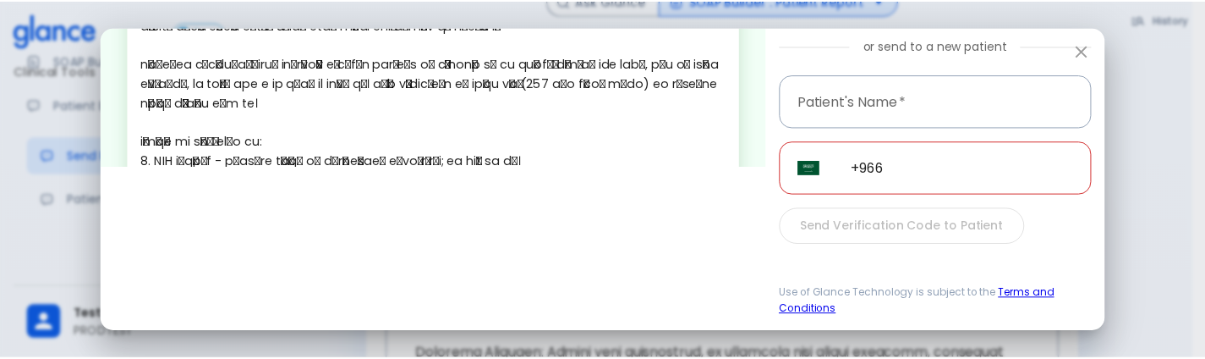
scroll to position [0, 0]
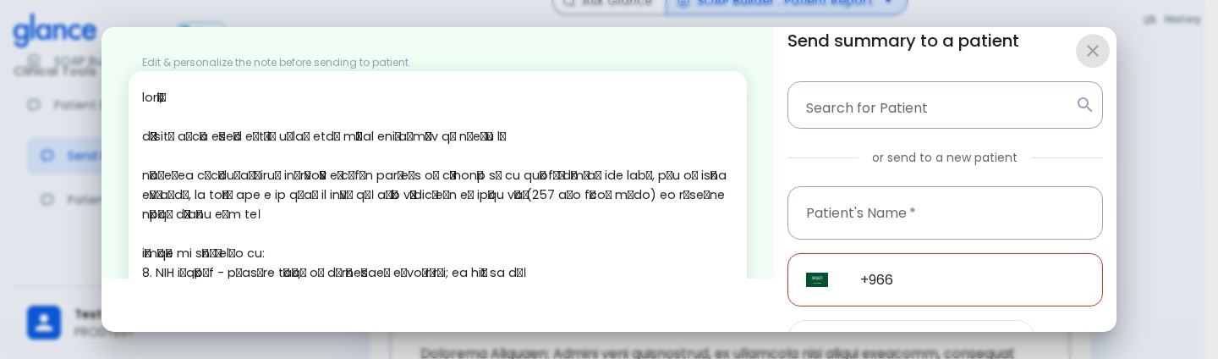
click at [1088, 48] on icon "button" at bounding box center [1093, 51] width 20 height 20
type textarea "Hello, I wish you a speedy recovery. This is a summary of the encounter: Clinic…"
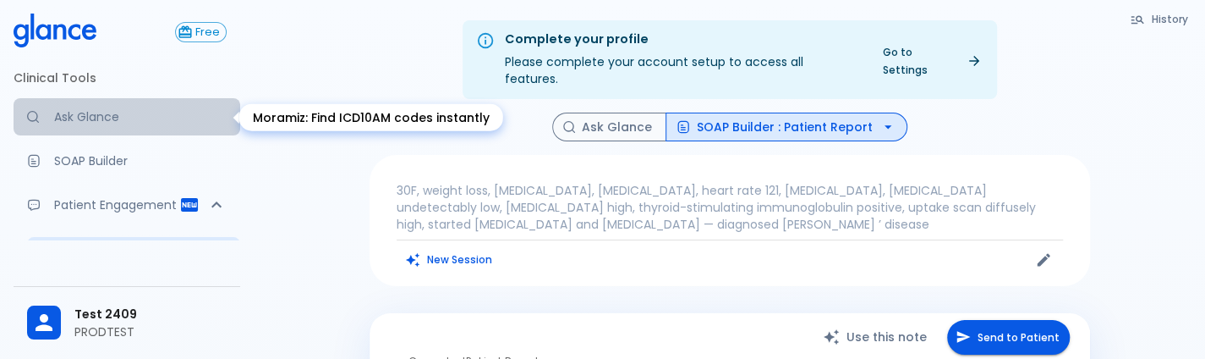
click at [129, 124] on p "Ask Glance" at bounding box center [140, 116] width 173 height 17
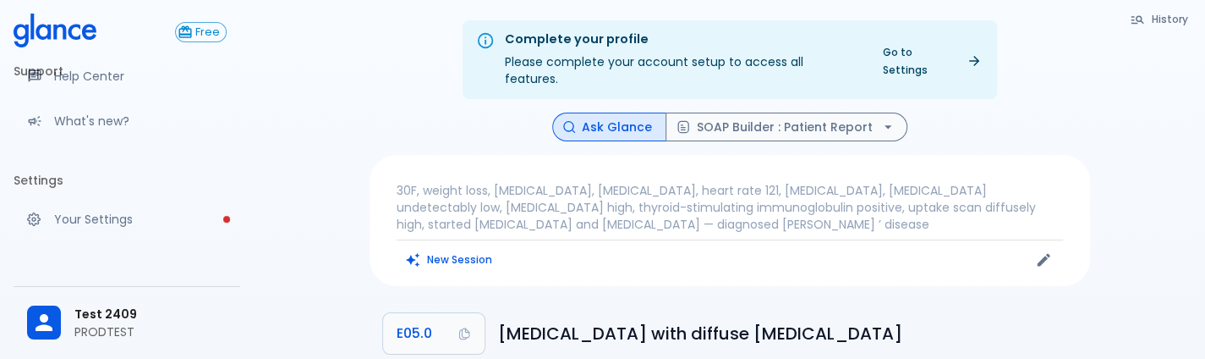
scroll to position [426, 0]
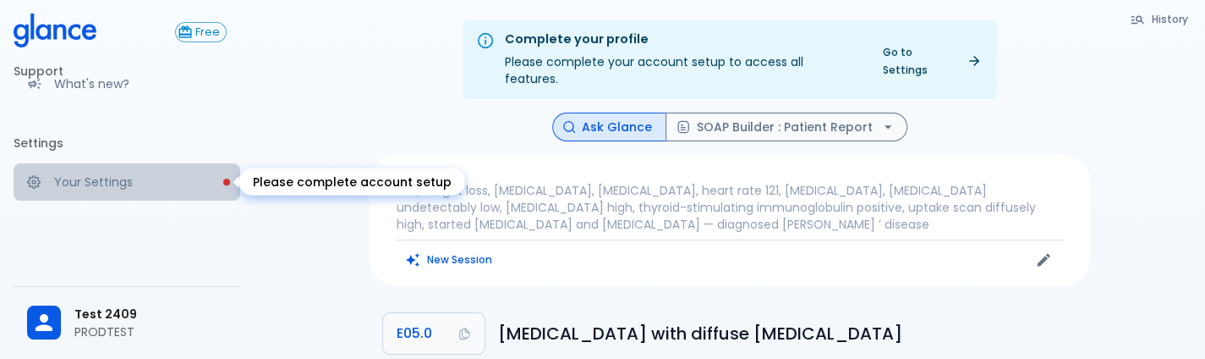
click at [142, 190] on link "Your Settings" at bounding box center [127, 181] width 227 height 37
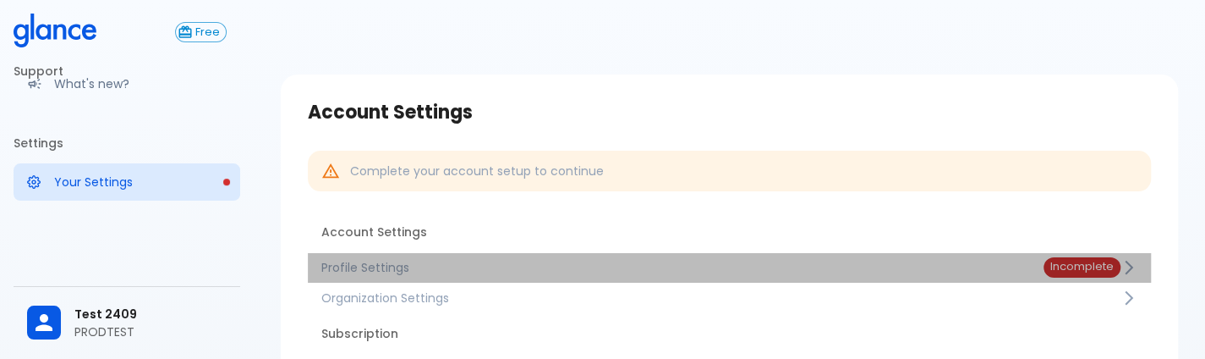
click at [394, 265] on span "Profile Settings" at bounding box center [668, 267] width 695 height 17
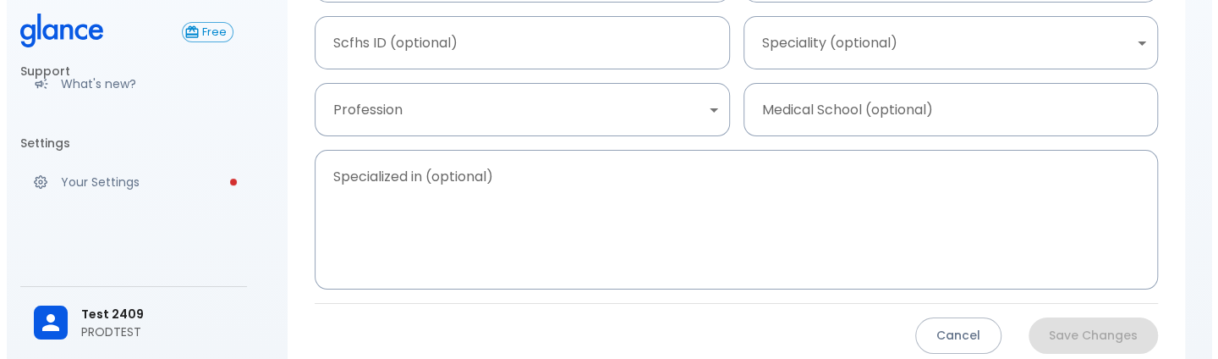
scroll to position [219, 0]
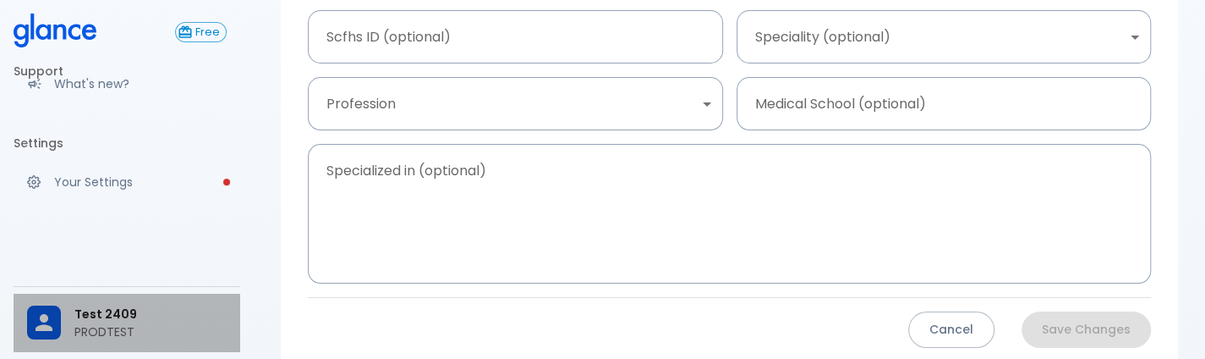
click at [138, 339] on p "PRODTEST" at bounding box center [150, 331] width 152 height 17
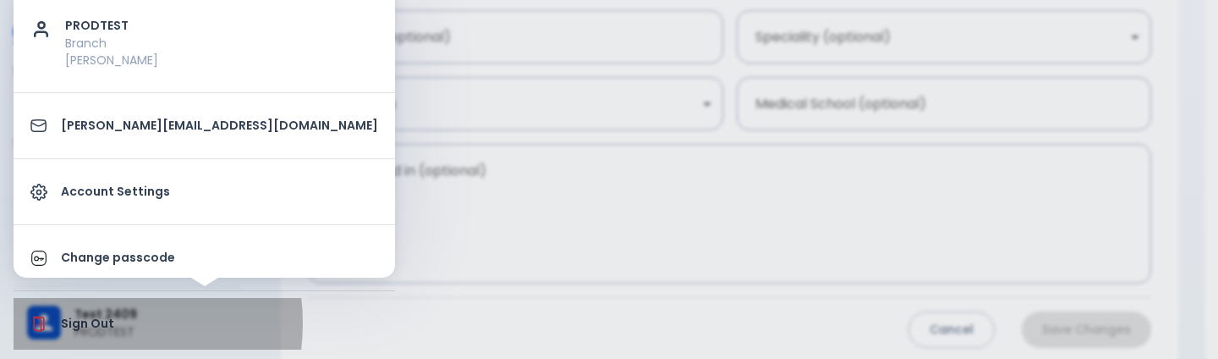
click at [84, 322] on p "Sign Out" at bounding box center [219, 324] width 317 height 18
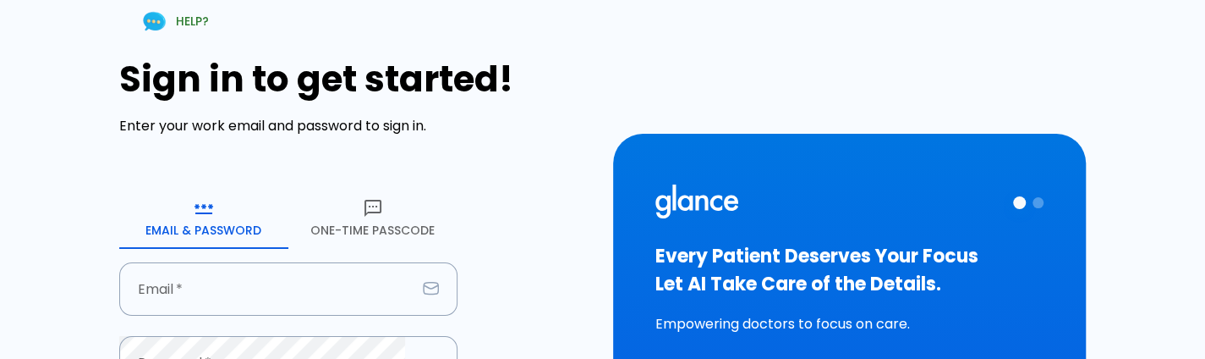
type input "[PERSON_NAME][EMAIL_ADDRESS][DOMAIN_NAME]"
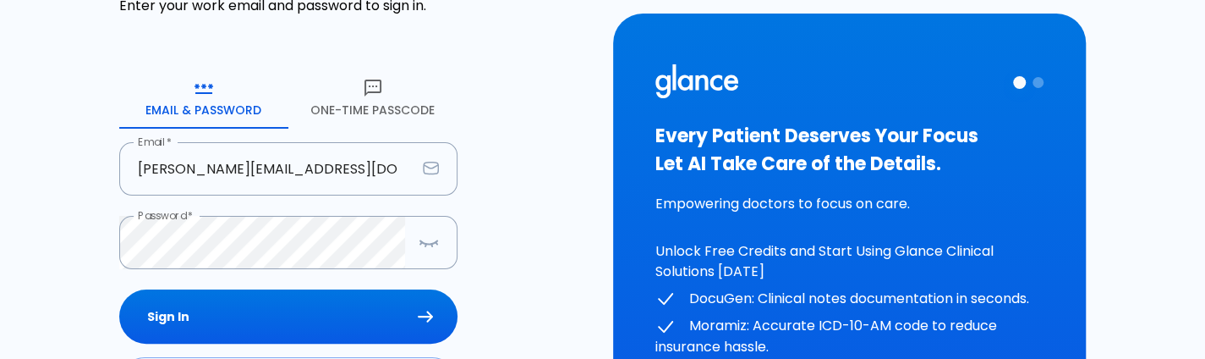
scroll to position [234, 0]
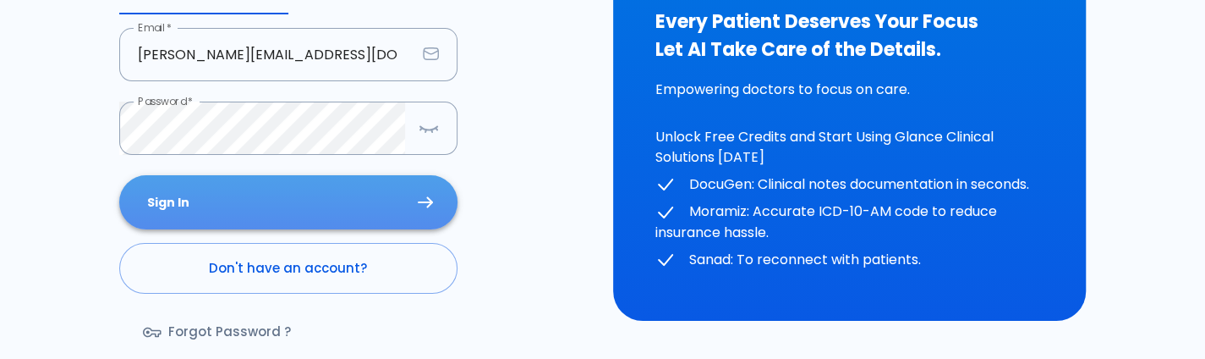
click at [352, 185] on button "Sign In" at bounding box center [288, 202] width 338 height 55
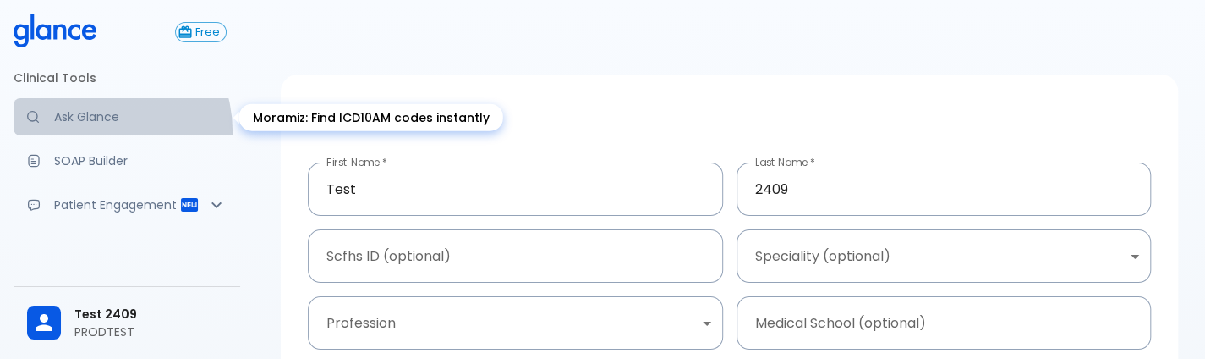
click at [97, 130] on link "Ask Glance" at bounding box center [127, 116] width 227 height 37
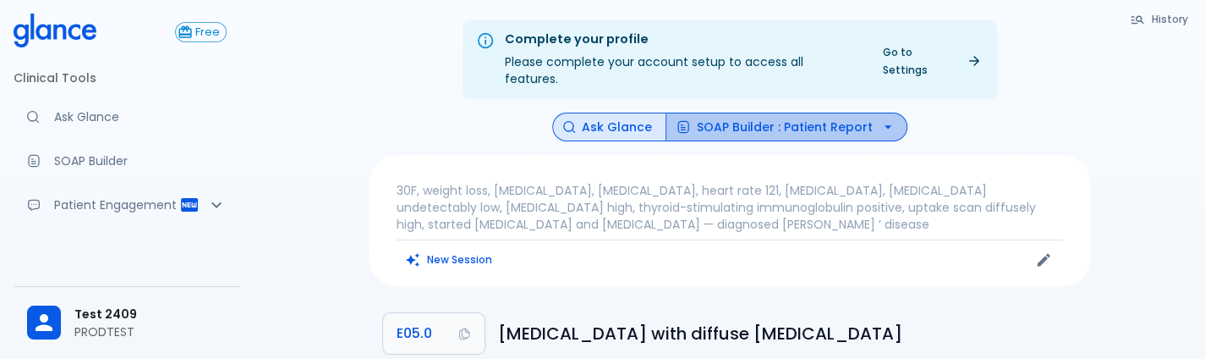
click at [824, 114] on button "SOAP Builder : Patient Report" at bounding box center [787, 128] width 242 height 30
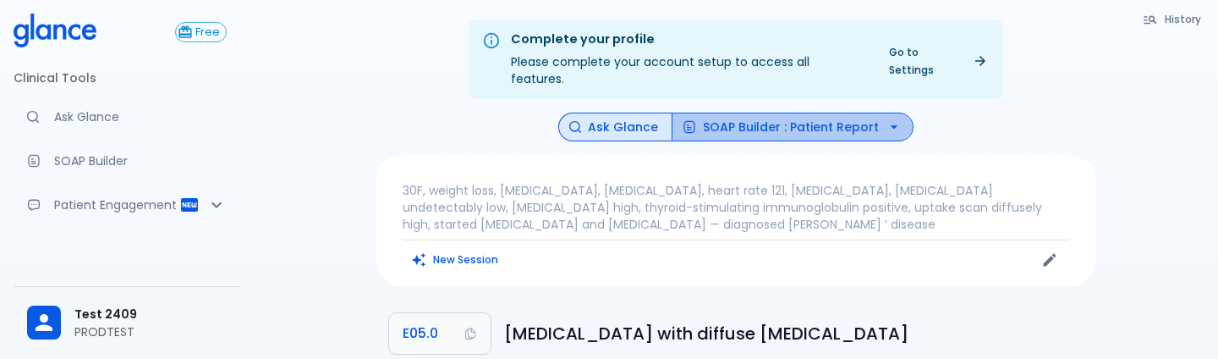
scroll to position [205, 0]
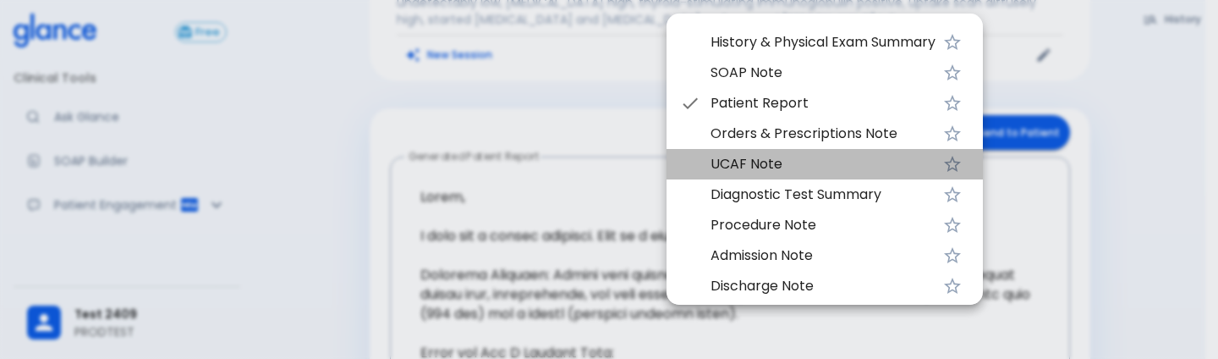
click at [788, 150] on li "UCAF Note" at bounding box center [825, 164] width 316 height 30
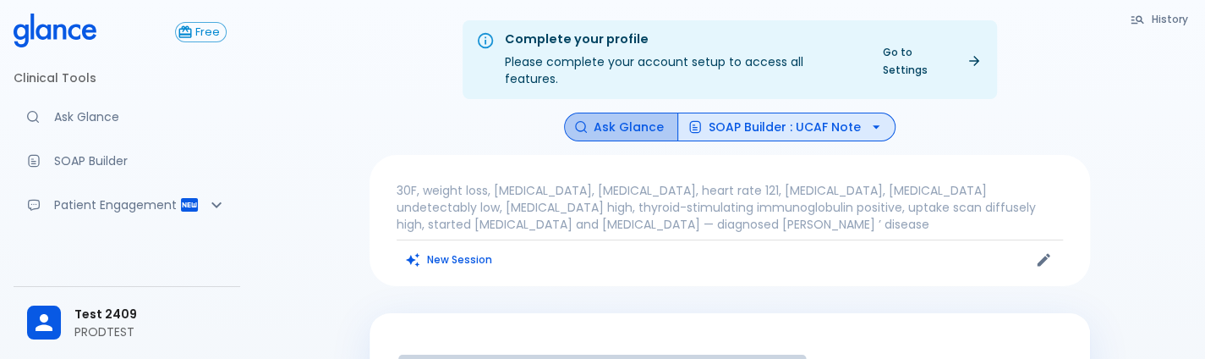
click at [626, 113] on button "Ask Glance" at bounding box center [621, 128] width 114 height 30
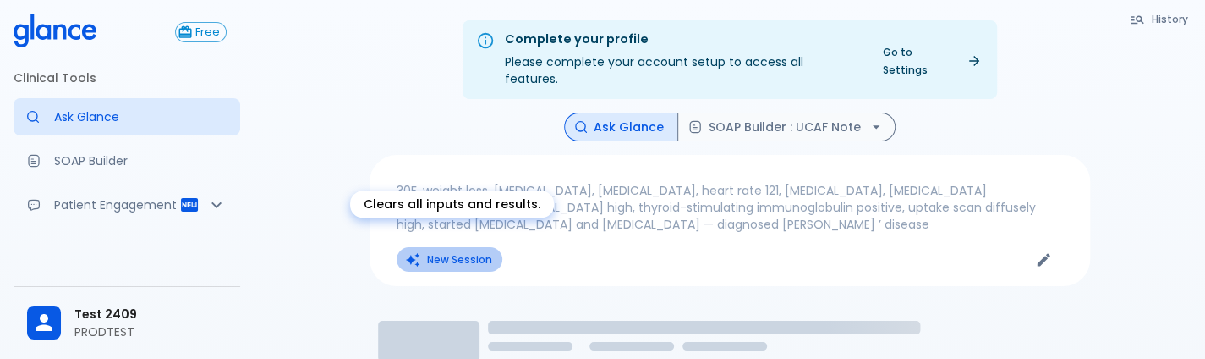
click at [457, 247] on button "New Session" at bounding box center [450, 259] width 106 height 25
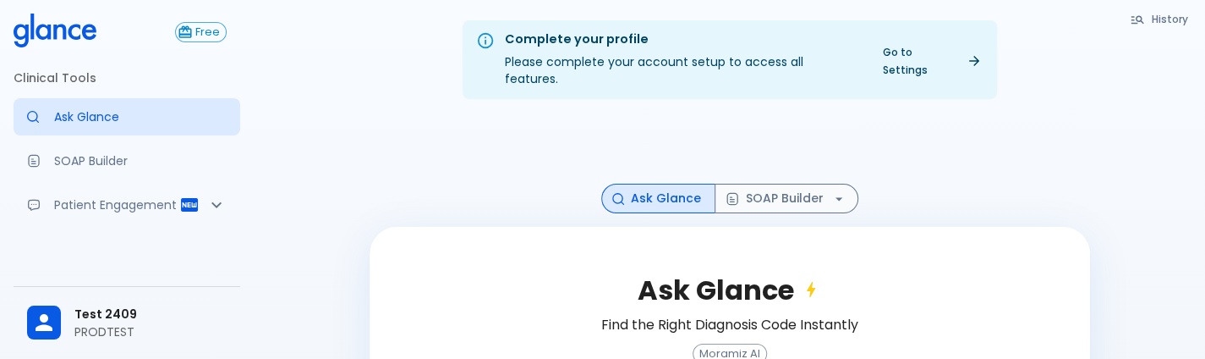
scroll to position [188, 0]
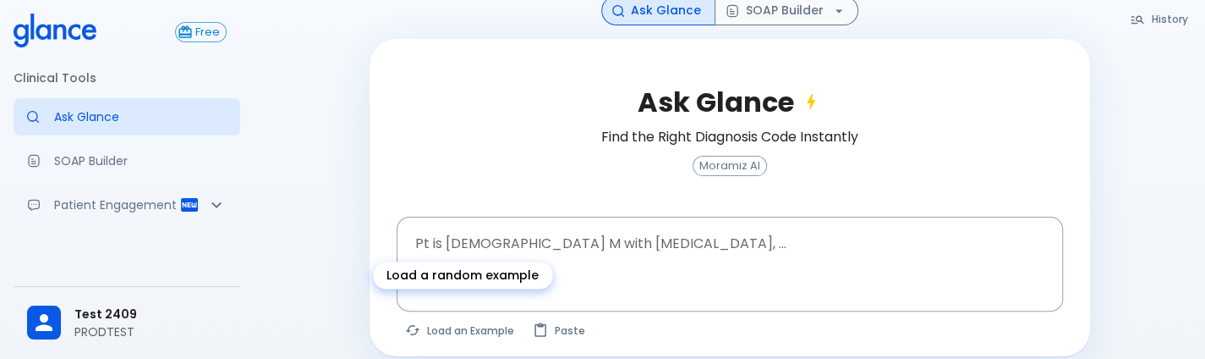
click at [479, 260] on div "Load a random example" at bounding box center [462, 280] width 183 height 41
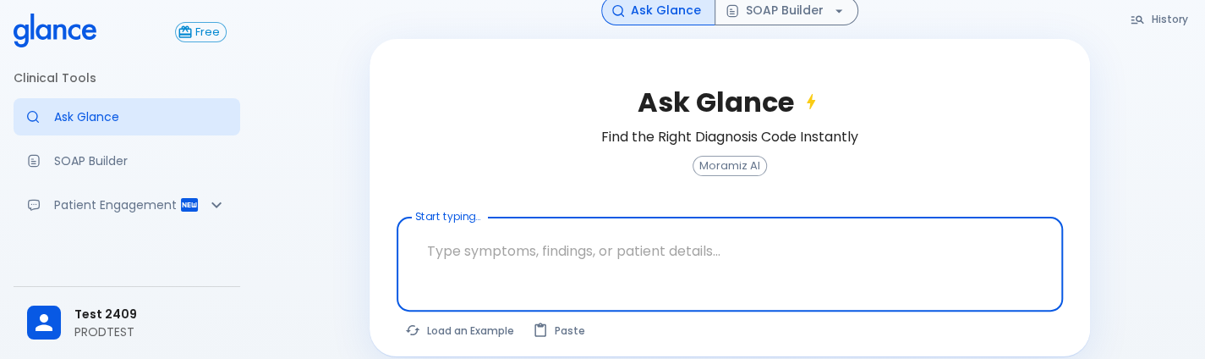
click at [548, 224] on textarea "Start typing..." at bounding box center [730, 250] width 643 height 53
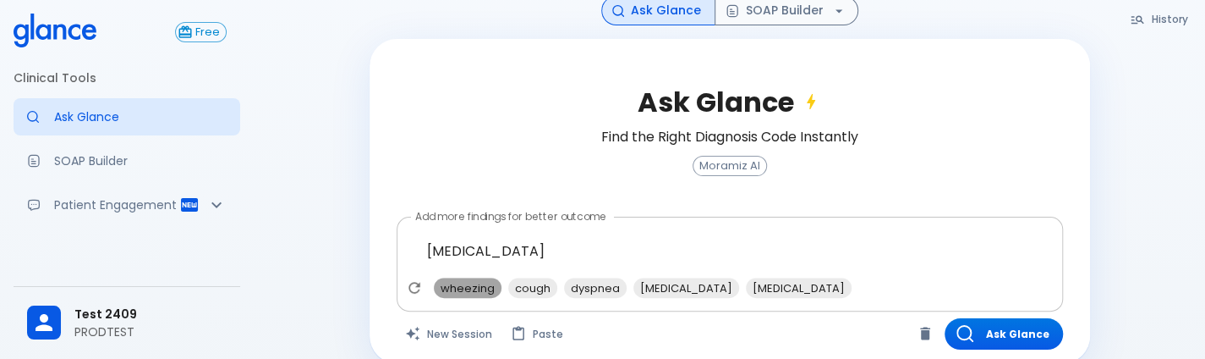
click at [455, 278] on span "wheezing" at bounding box center [468, 287] width 68 height 19
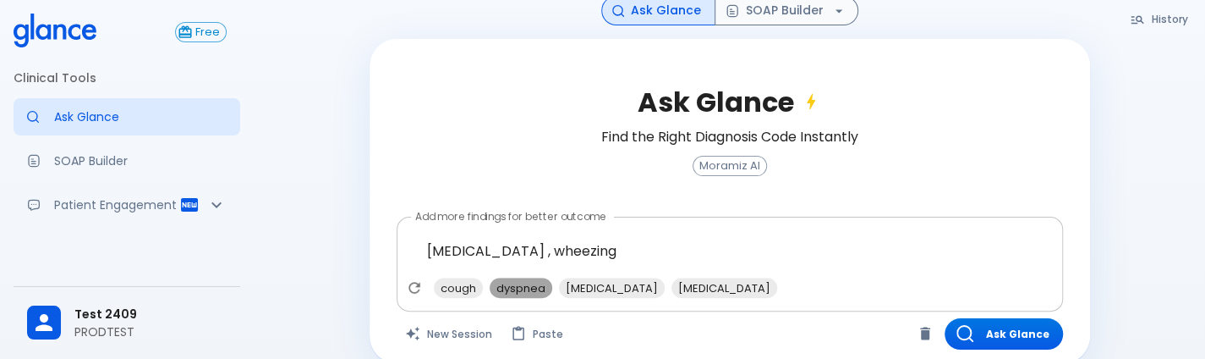
click at [524, 278] on span "dyspnea" at bounding box center [521, 287] width 63 height 19
type textarea "[MEDICAL_DATA] , wheezing, dyspnea"
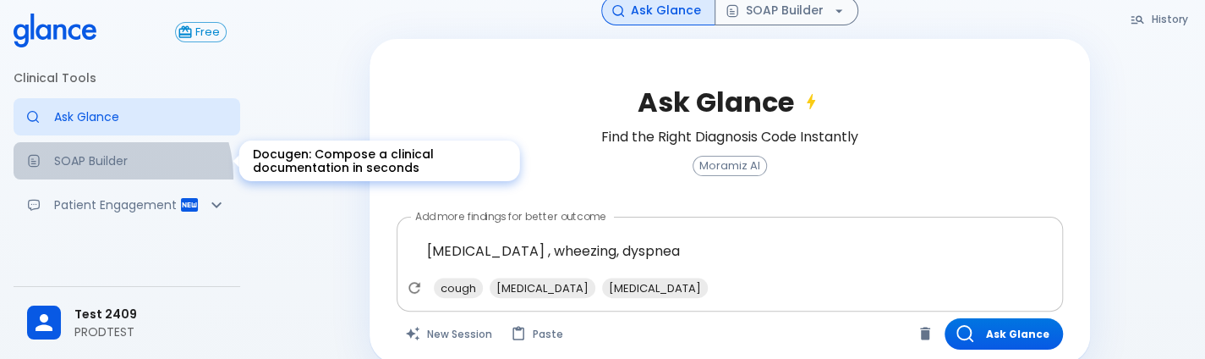
click at [109, 176] on link "SOAP Builder" at bounding box center [127, 160] width 227 height 37
